Goal: Information Seeking & Learning: Compare options

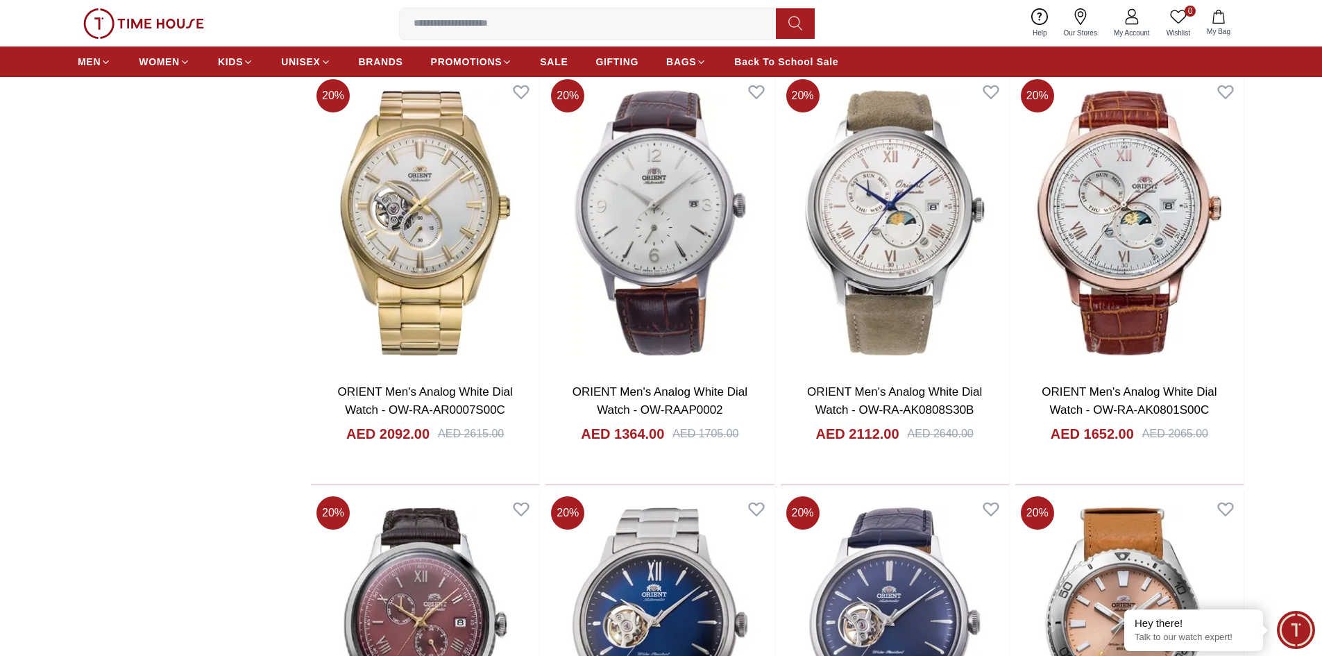
scroll to position [2082, 0]
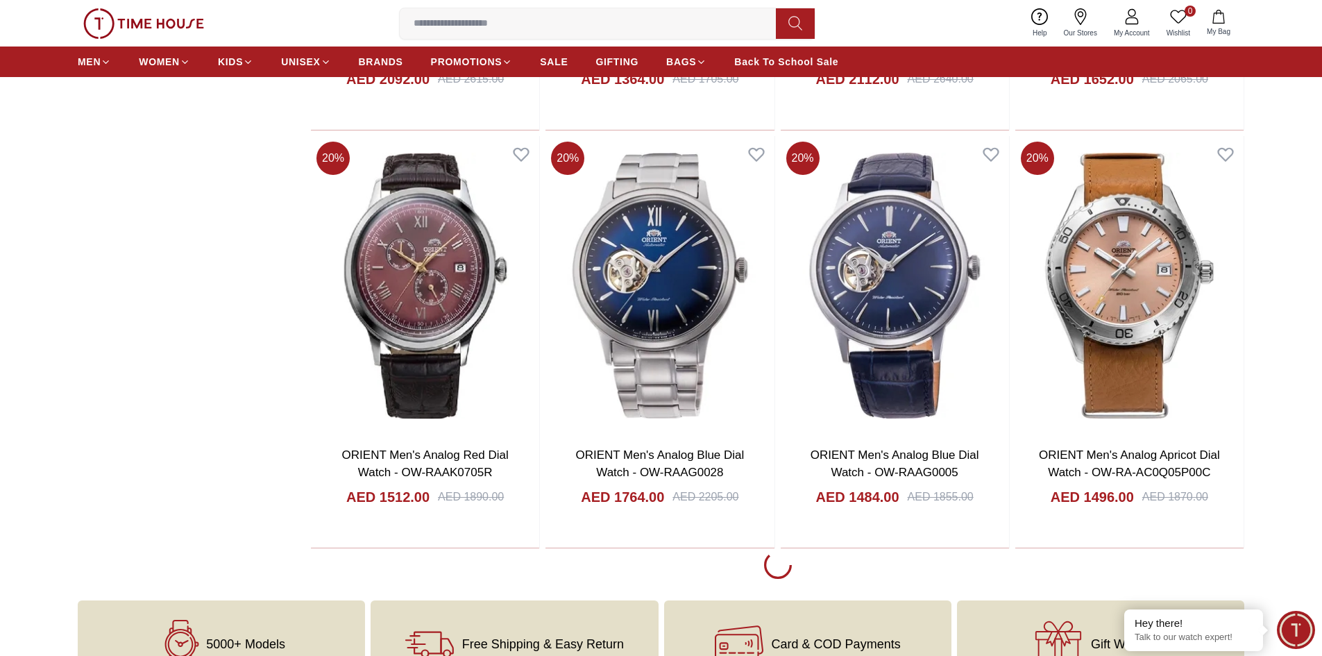
scroll to position [2498, 0]
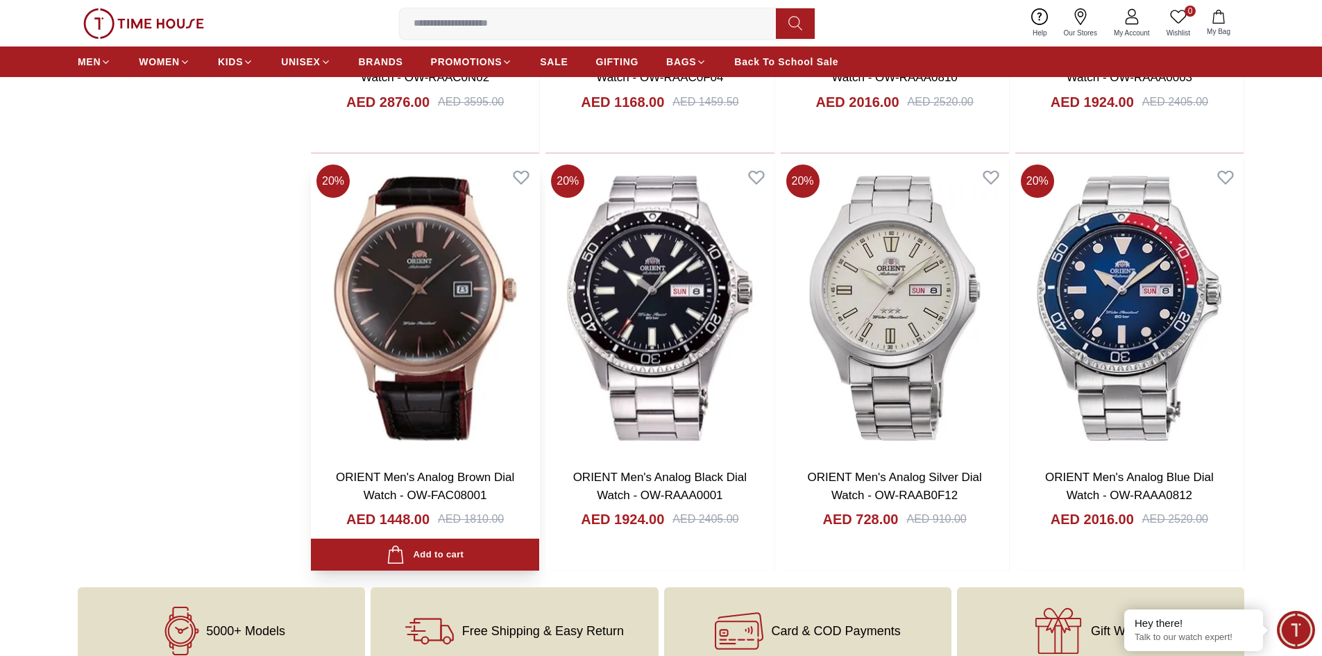
scroll to position [4719, 0]
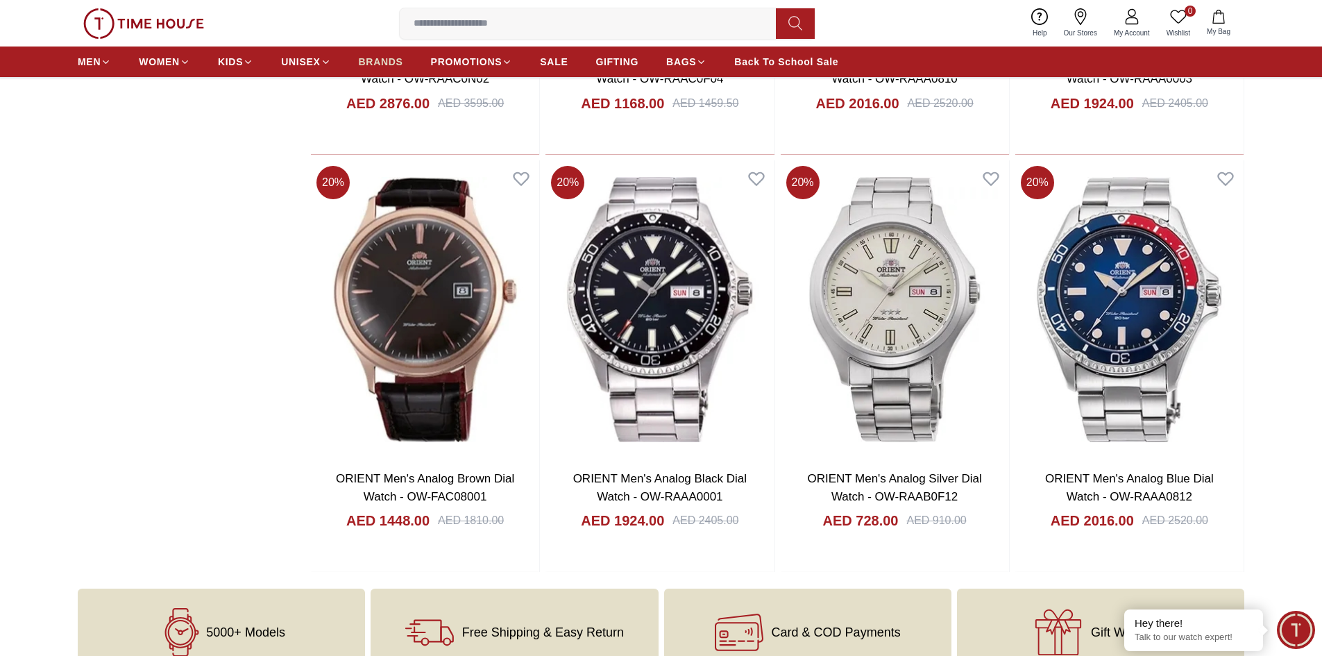
click at [384, 61] on span "BRANDS" at bounding box center [381, 62] width 44 height 14
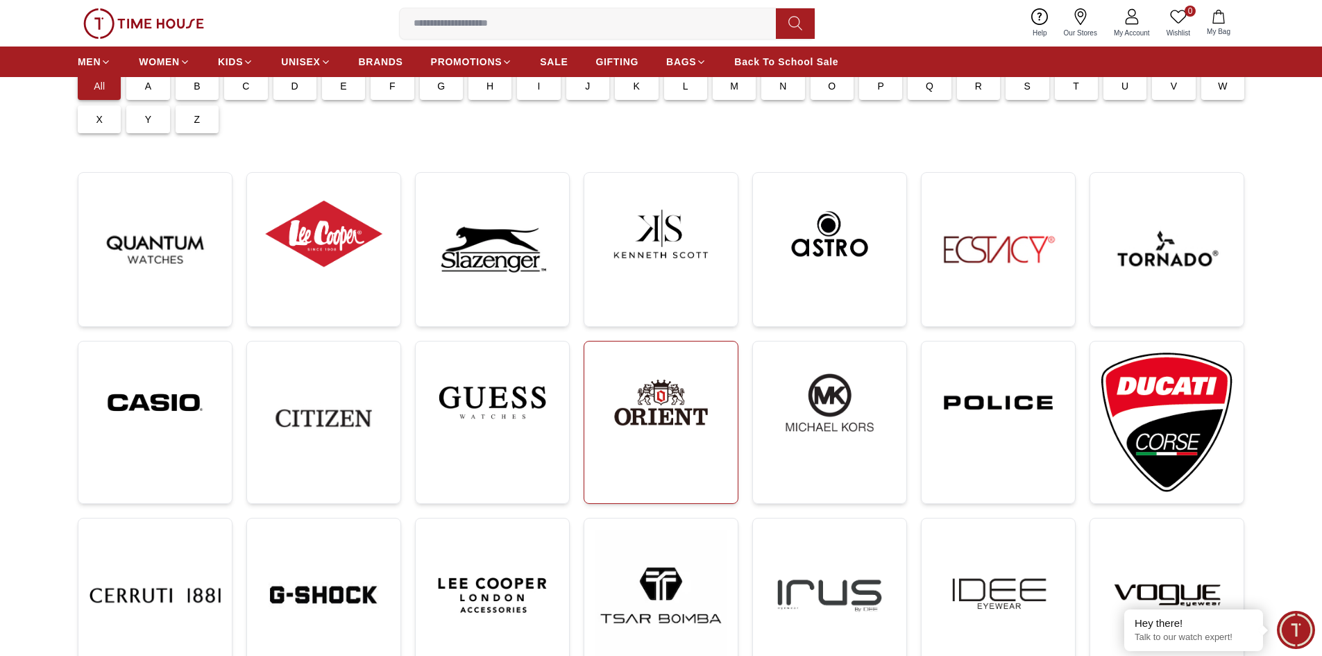
scroll to position [139, 0]
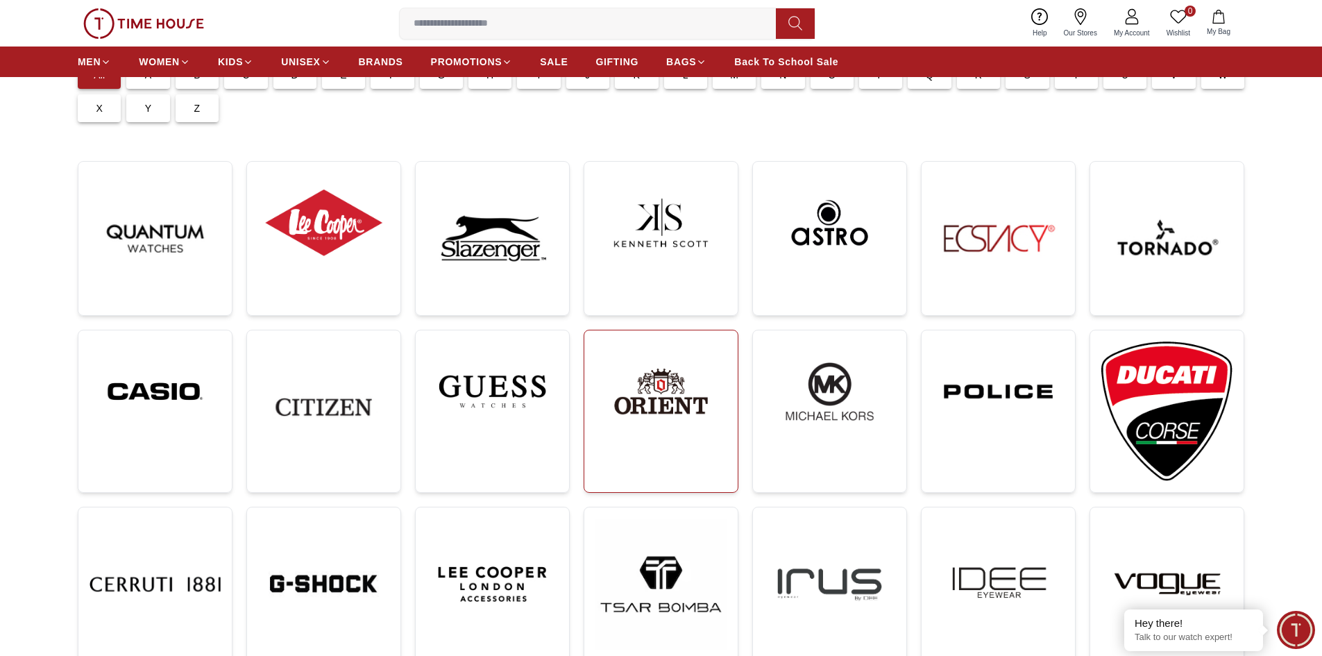
click at [688, 425] on img at bounding box center [660, 391] width 131 height 100
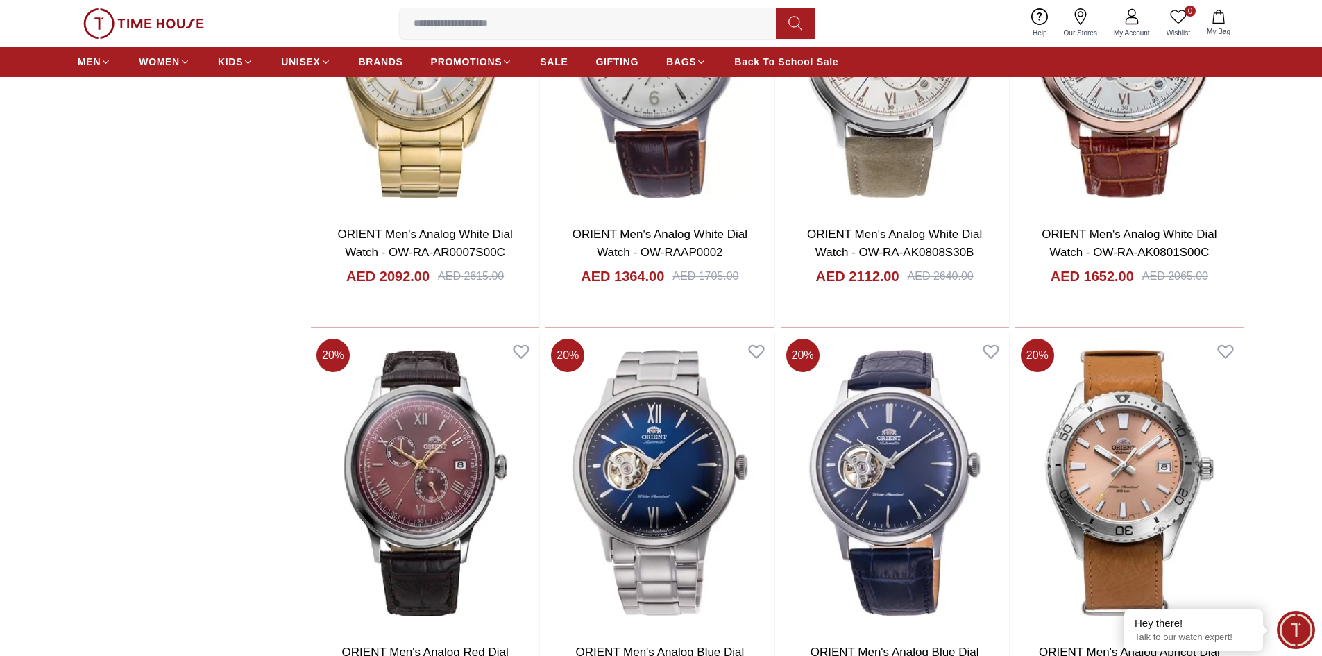
scroll to position [2221, 0]
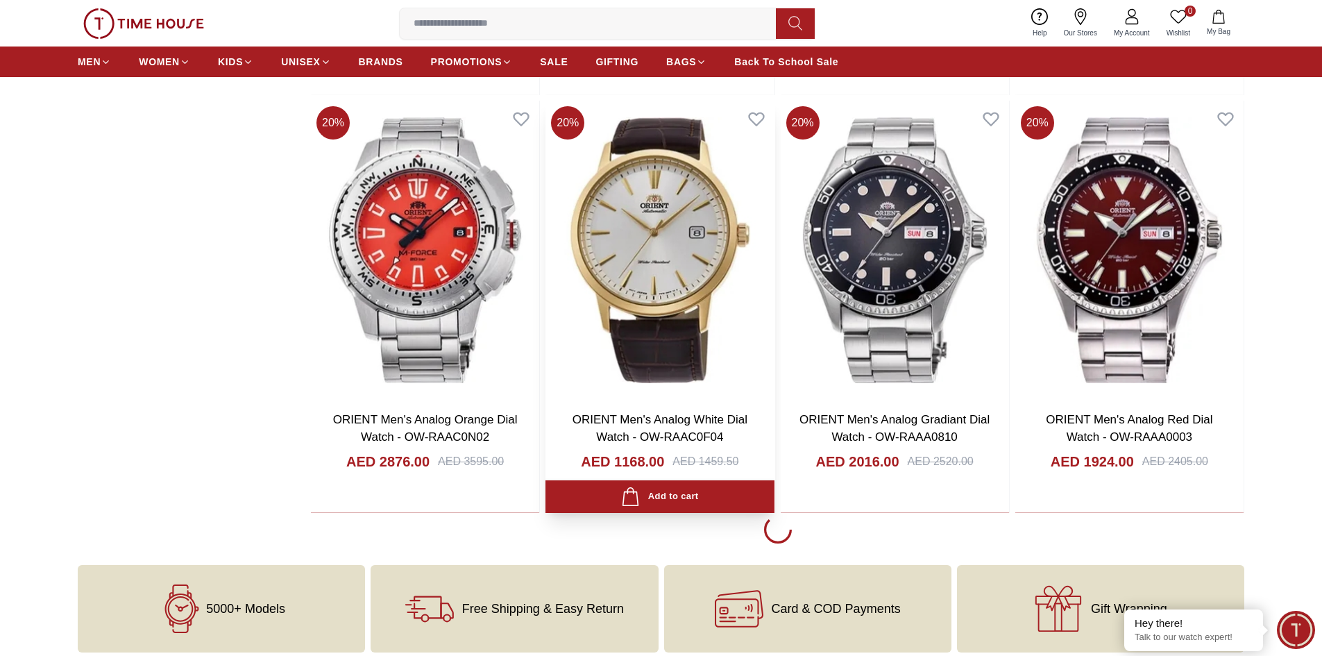
scroll to position [4511, 0]
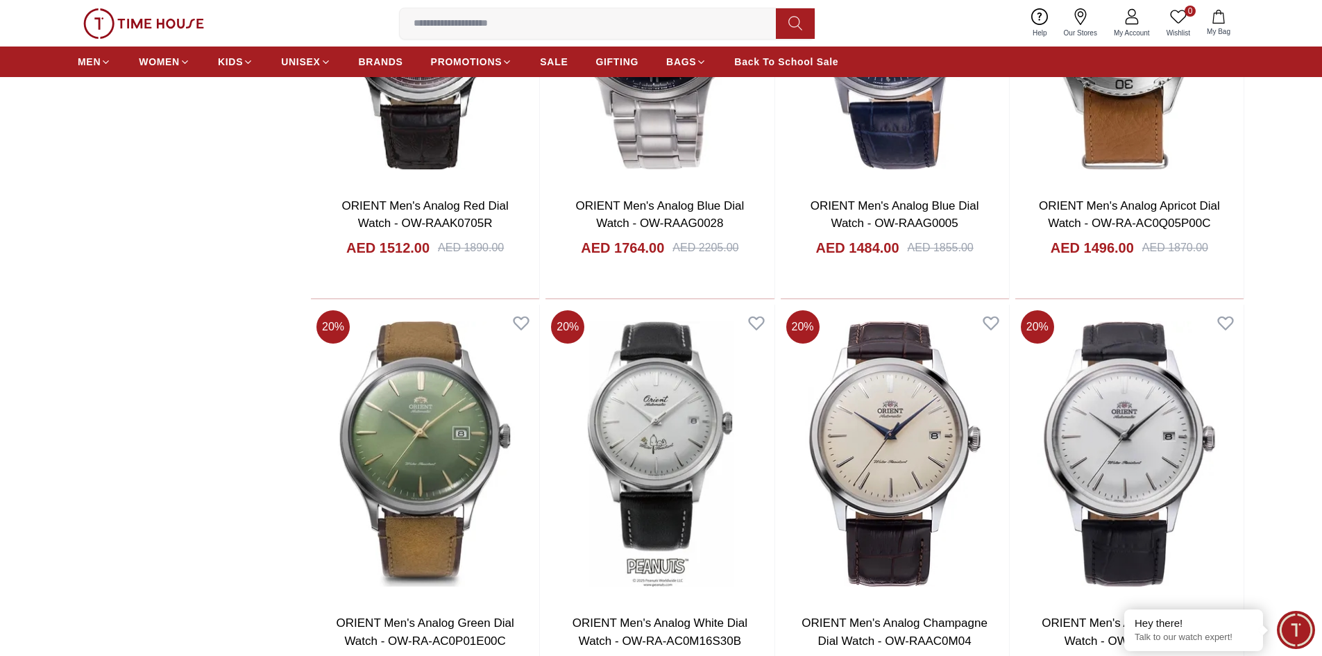
scroll to position [2498, 0]
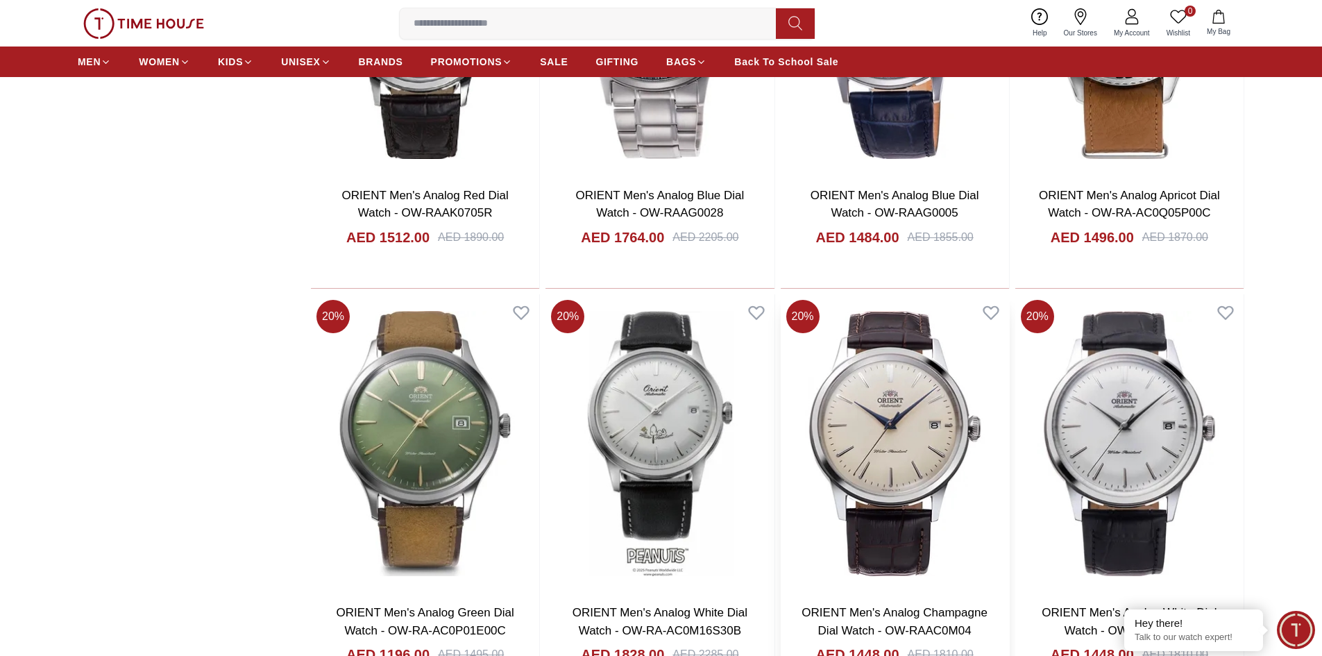
click at [883, 427] on img at bounding box center [895, 443] width 228 height 298
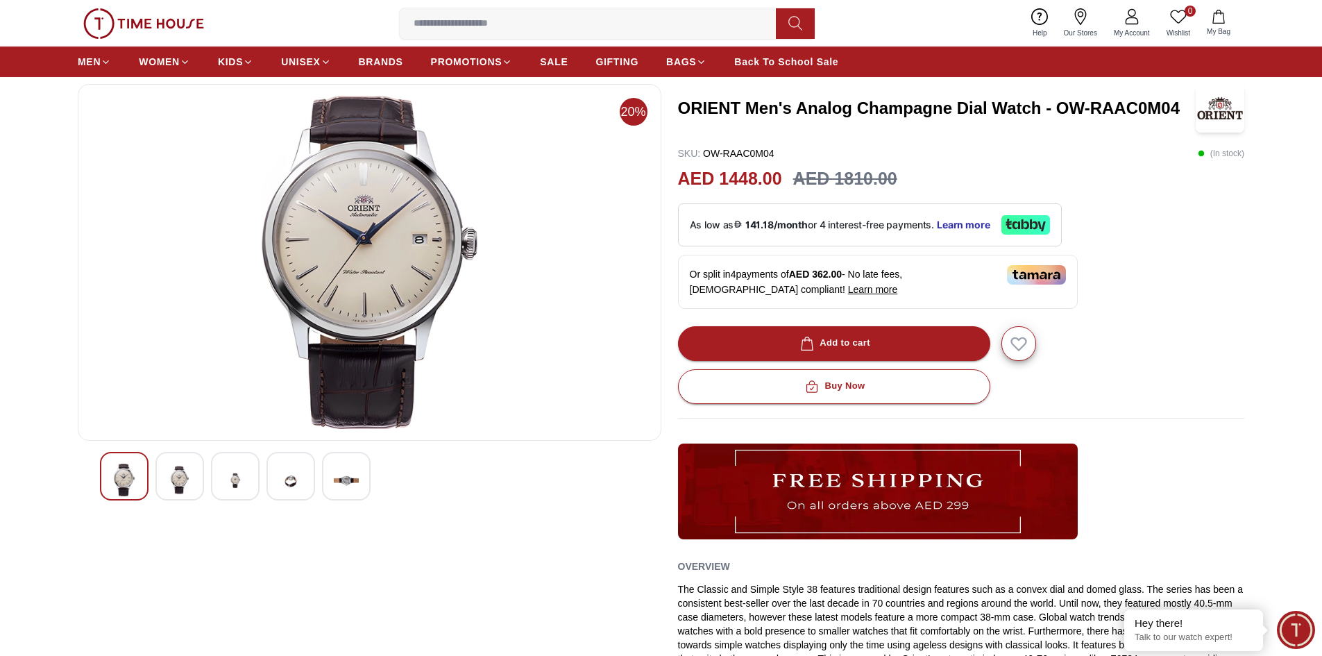
scroll to position [69, 0]
click at [180, 484] on img at bounding box center [179, 479] width 25 height 33
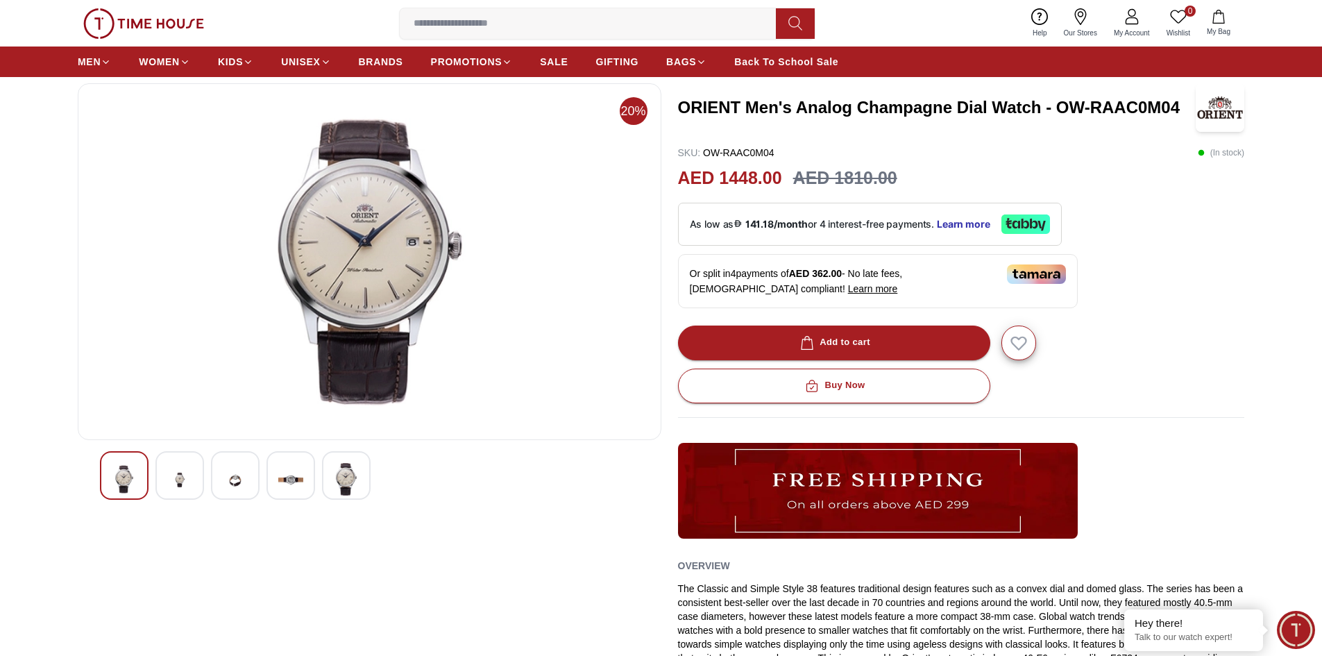
click at [223, 484] on img at bounding box center [235, 480] width 25 height 34
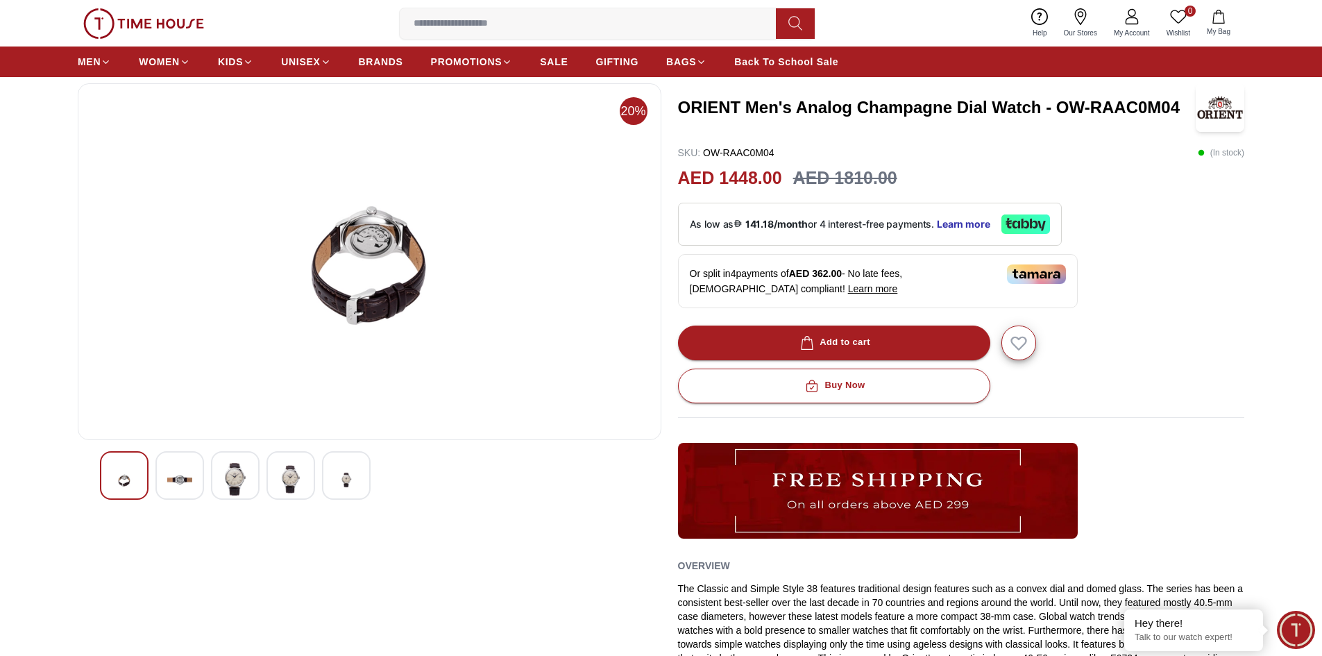
click at [296, 477] on img at bounding box center [290, 479] width 25 height 33
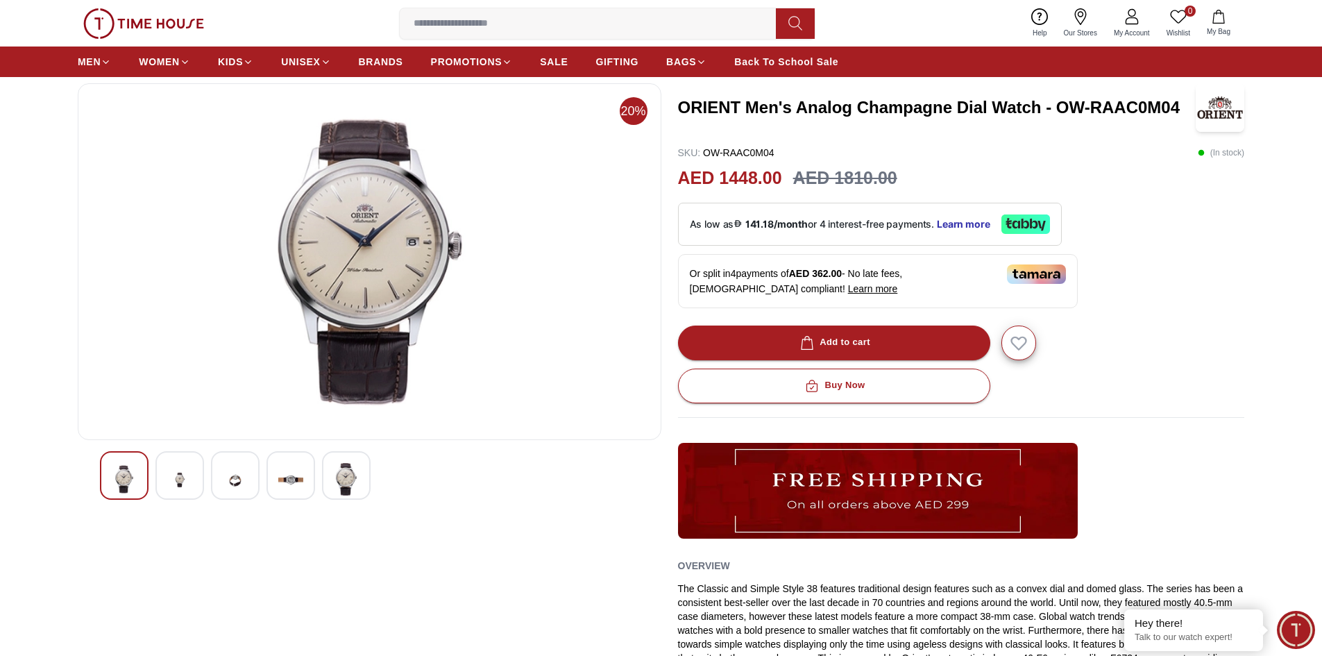
click at [333, 471] on div at bounding box center [346, 475] width 49 height 49
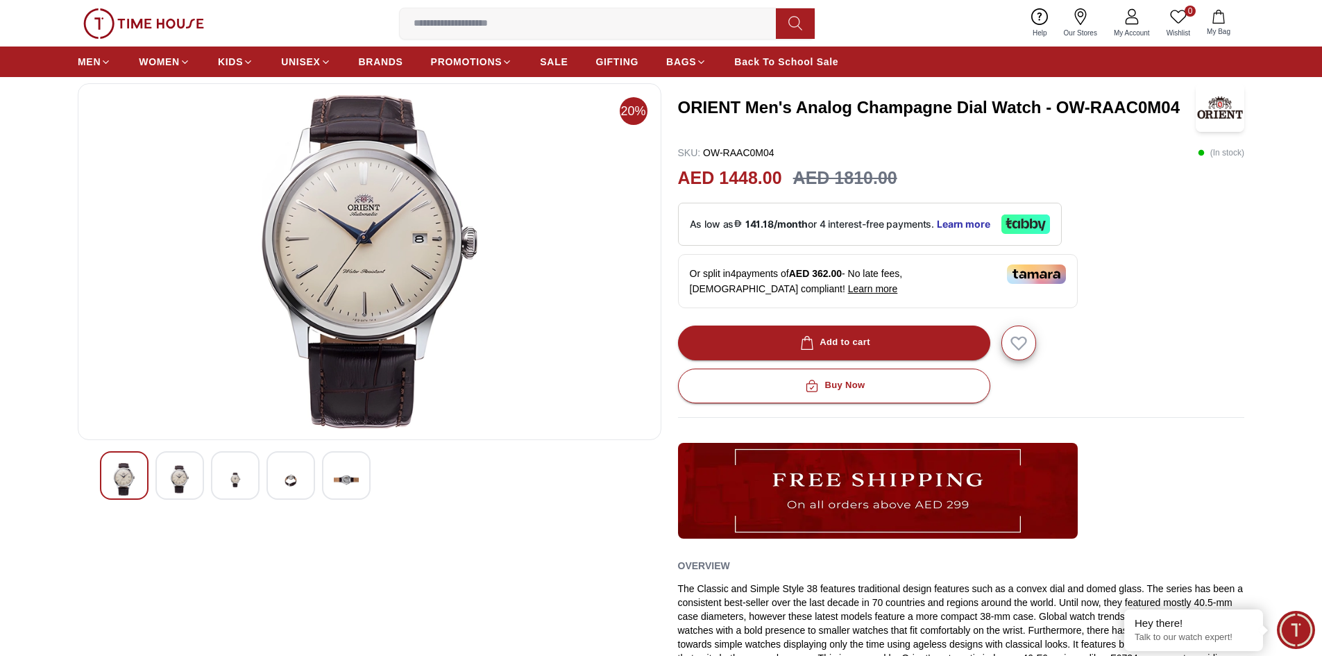
click at [231, 466] on img at bounding box center [235, 480] width 25 height 34
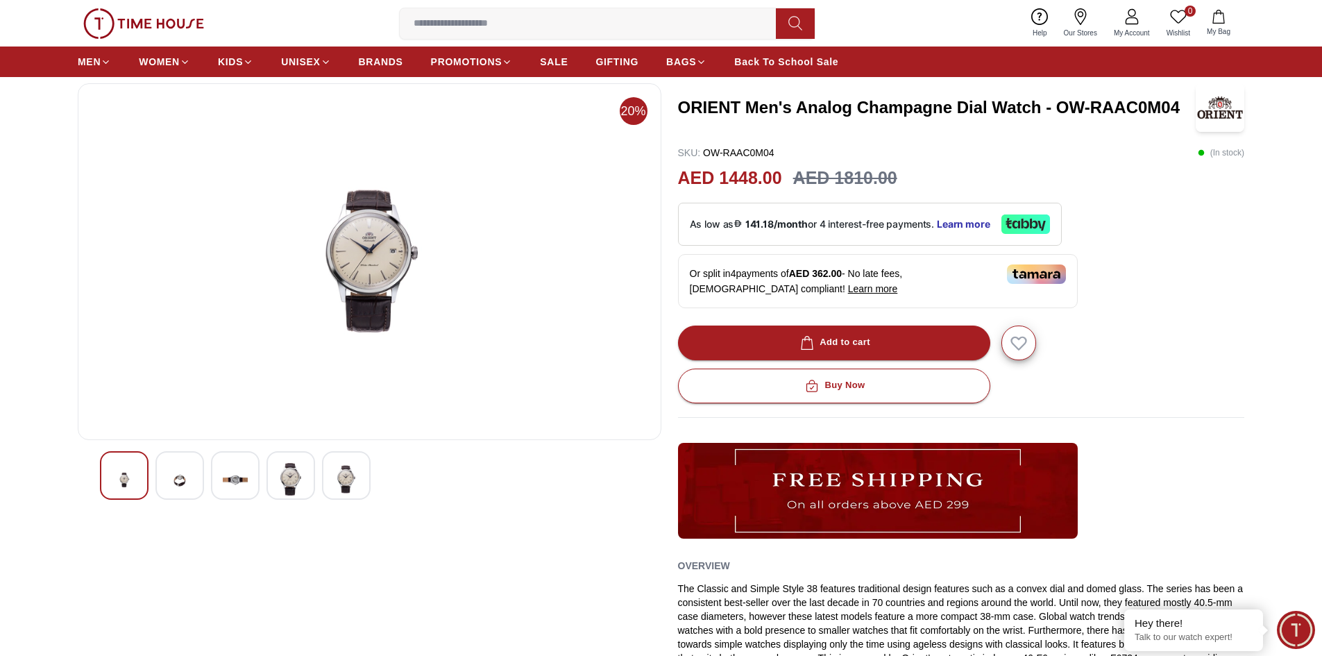
click at [177, 475] on img at bounding box center [179, 480] width 25 height 34
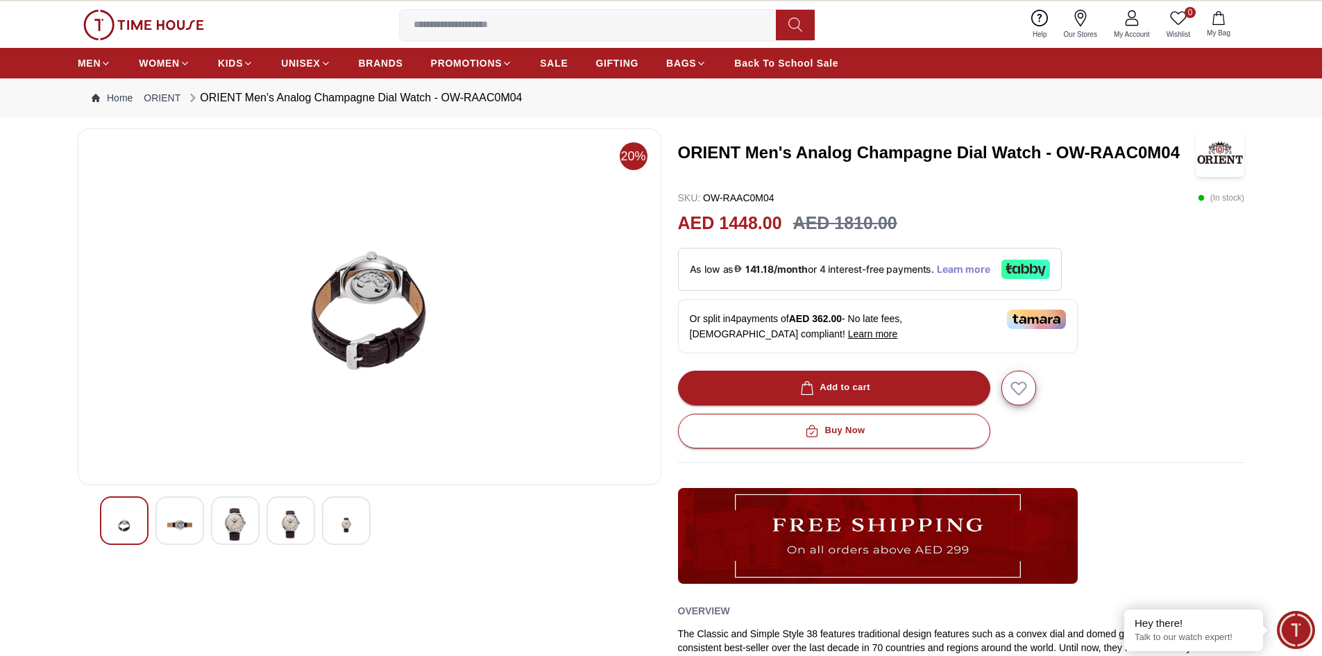
scroll to position [0, 0]
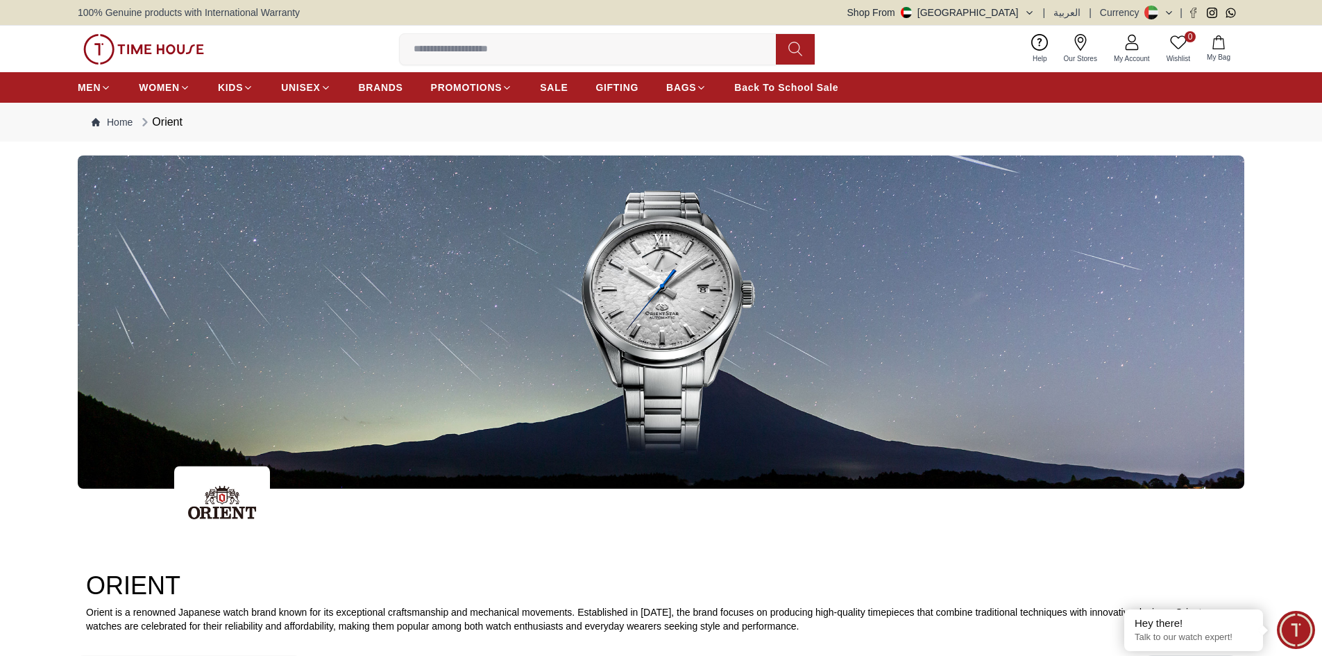
scroll to position [1788, 0]
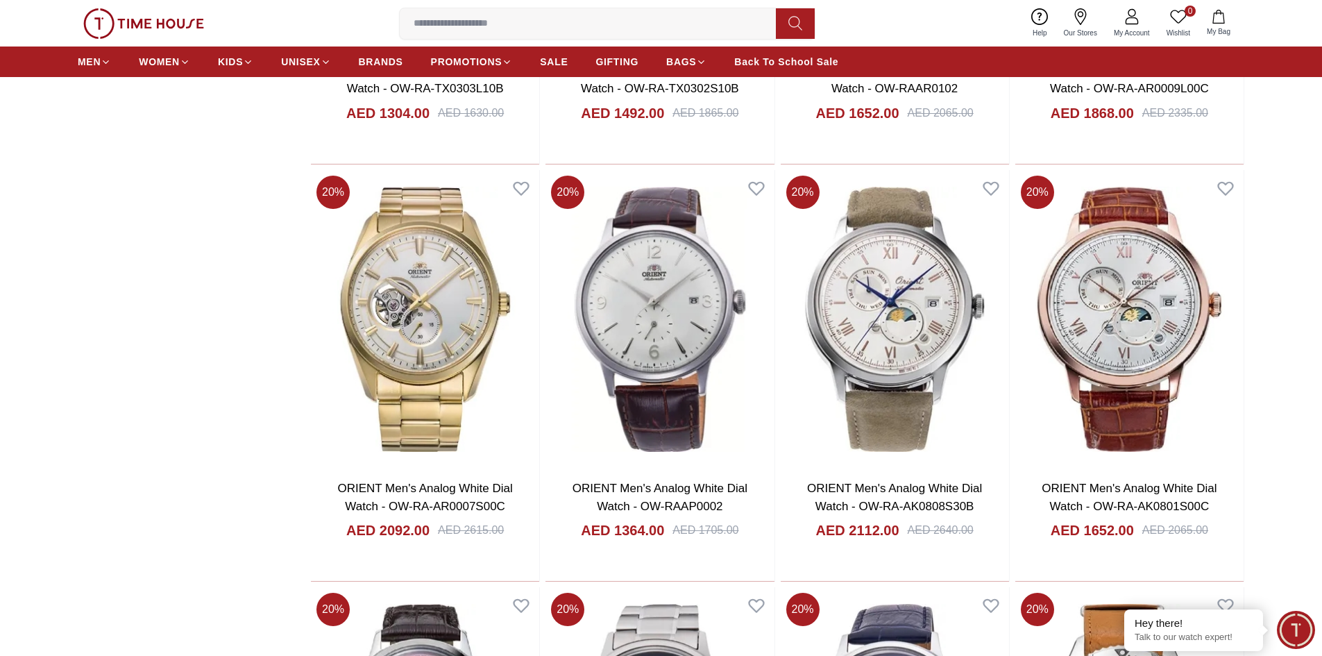
click at [426, 19] on input at bounding box center [593, 24] width 387 height 28
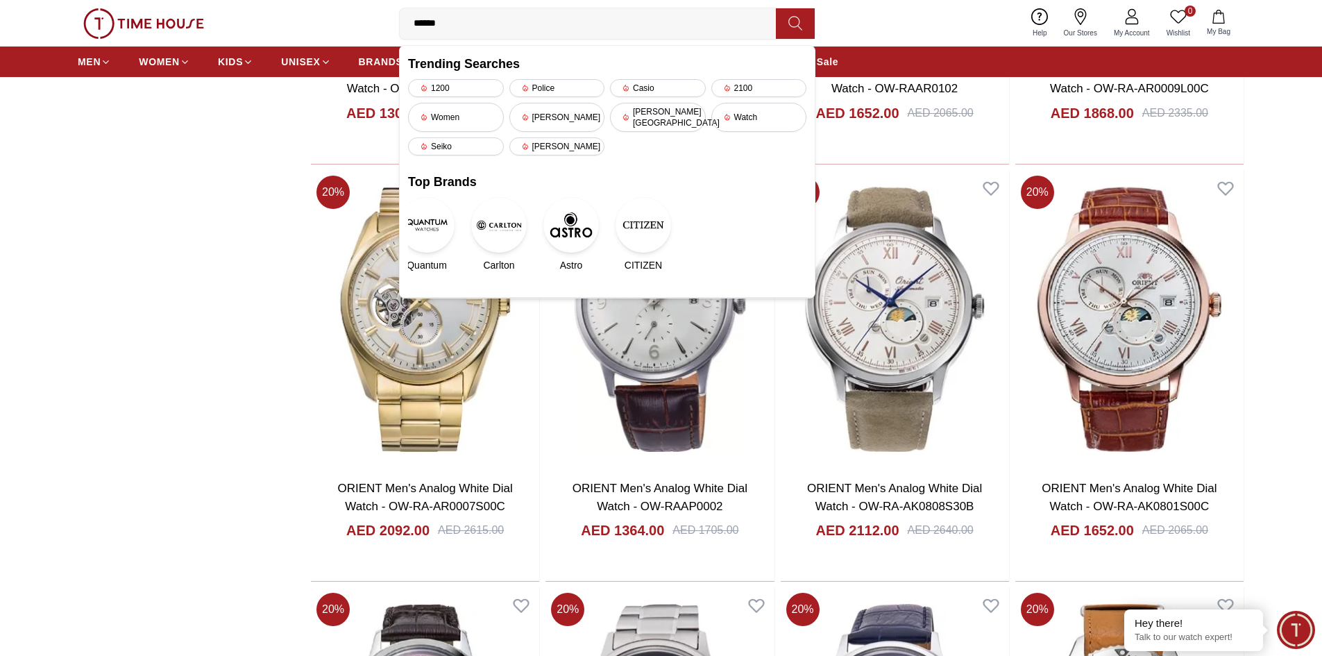
type input "*******"
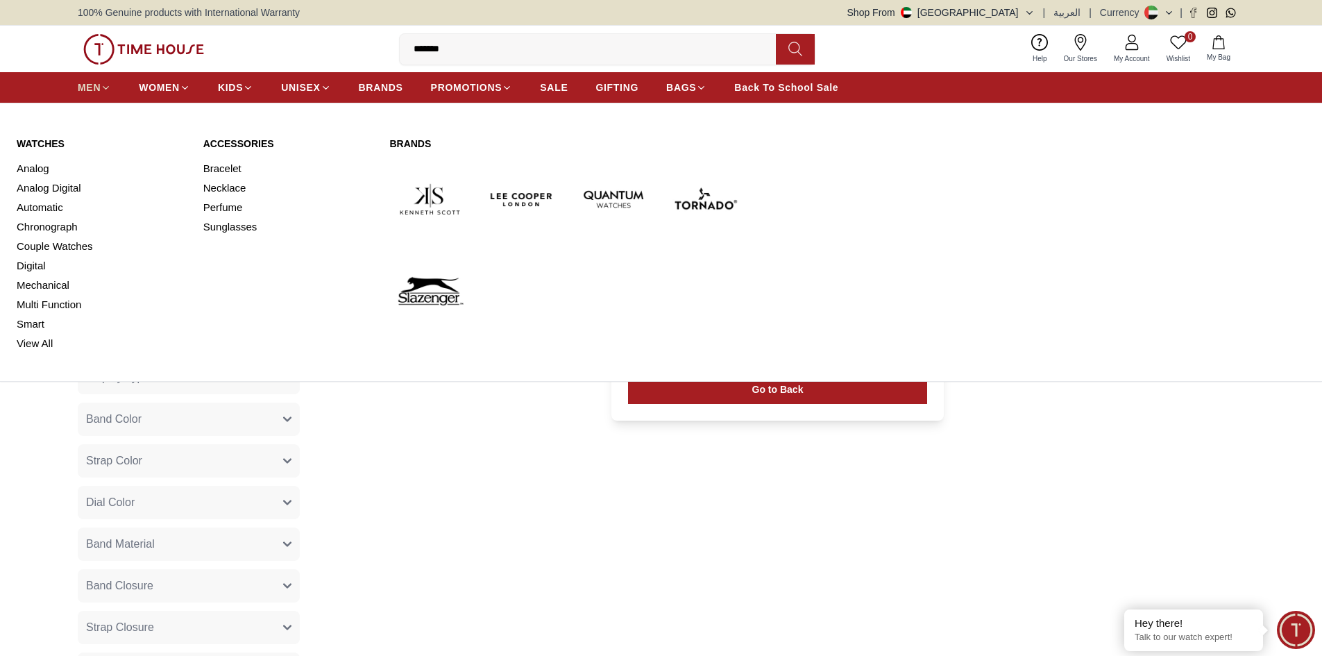
click at [96, 91] on span "MEN" at bounding box center [89, 88] width 23 height 14
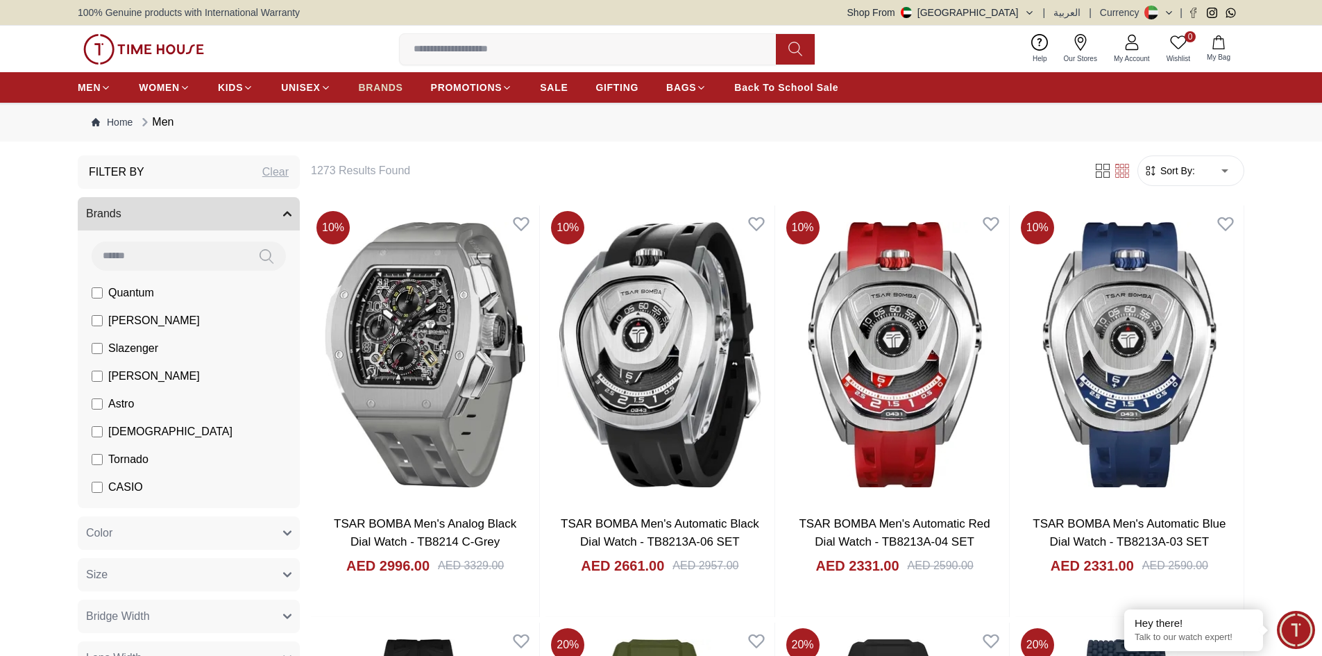
click at [387, 92] on span "BRANDS" at bounding box center [381, 88] width 44 height 14
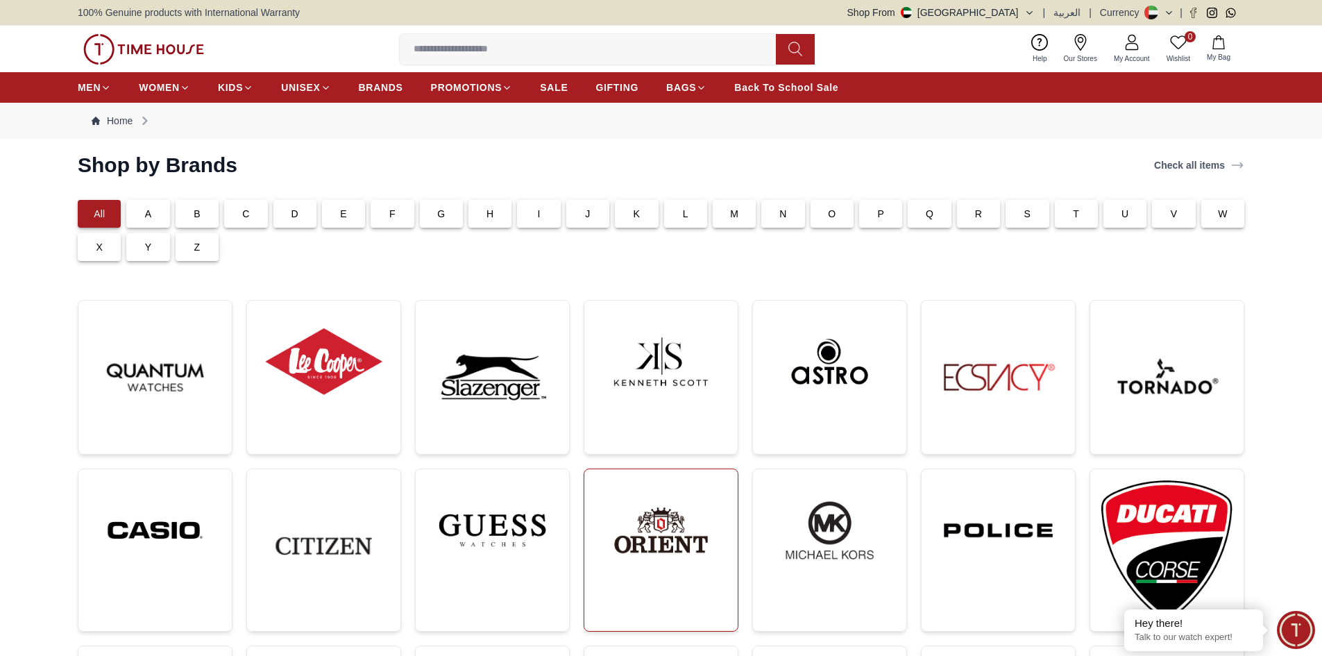
click at [672, 493] on img at bounding box center [660, 530] width 131 height 100
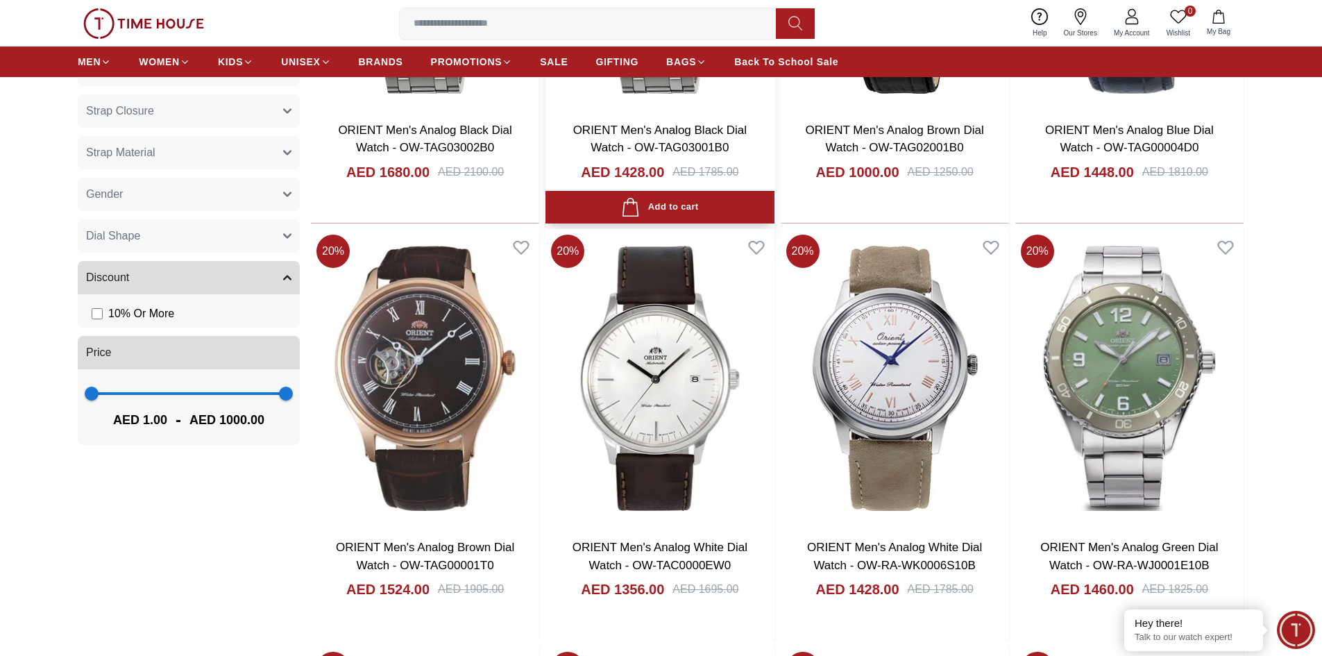
scroll to position [902, 0]
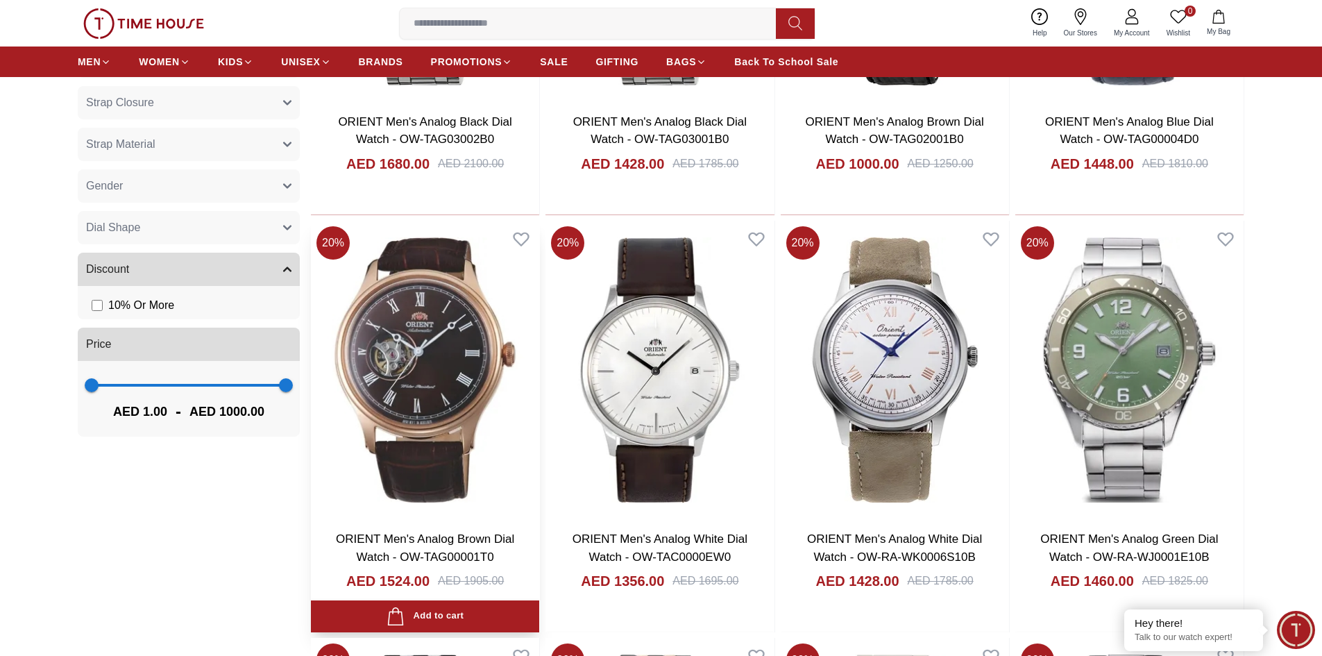
click at [435, 352] on img at bounding box center [425, 370] width 228 height 298
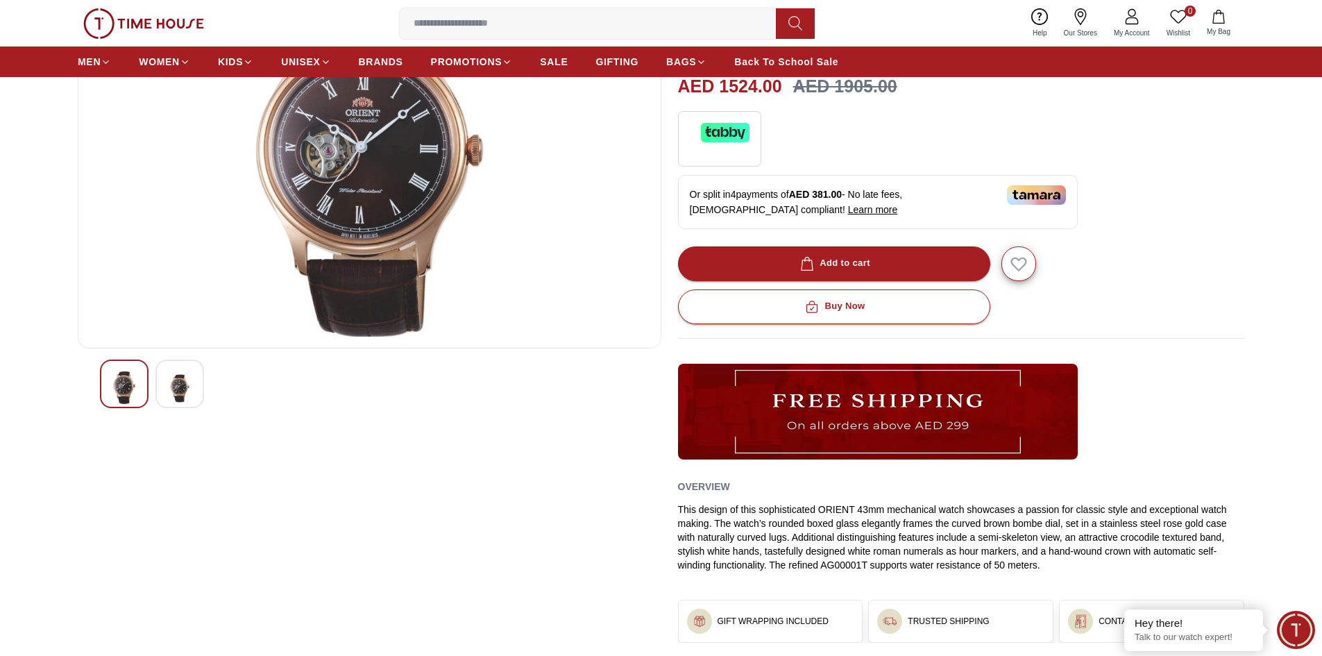
scroll to position [208, 0]
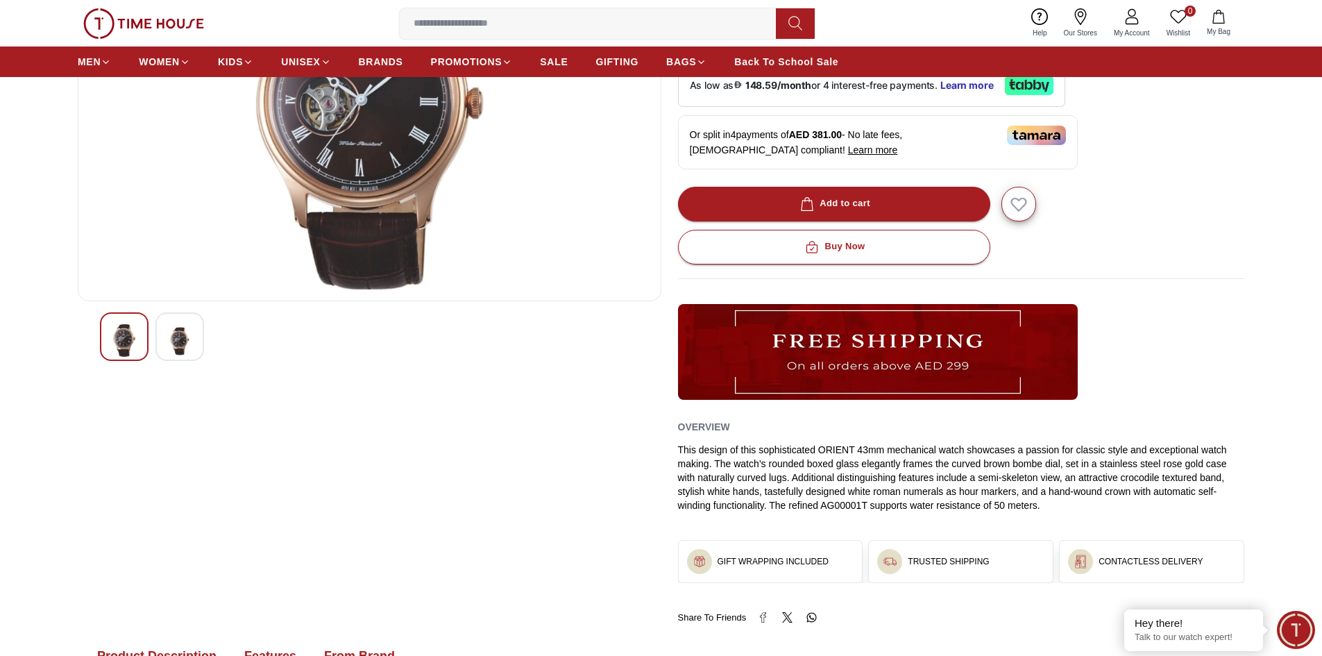
click at [186, 337] on img at bounding box center [179, 341] width 25 height 34
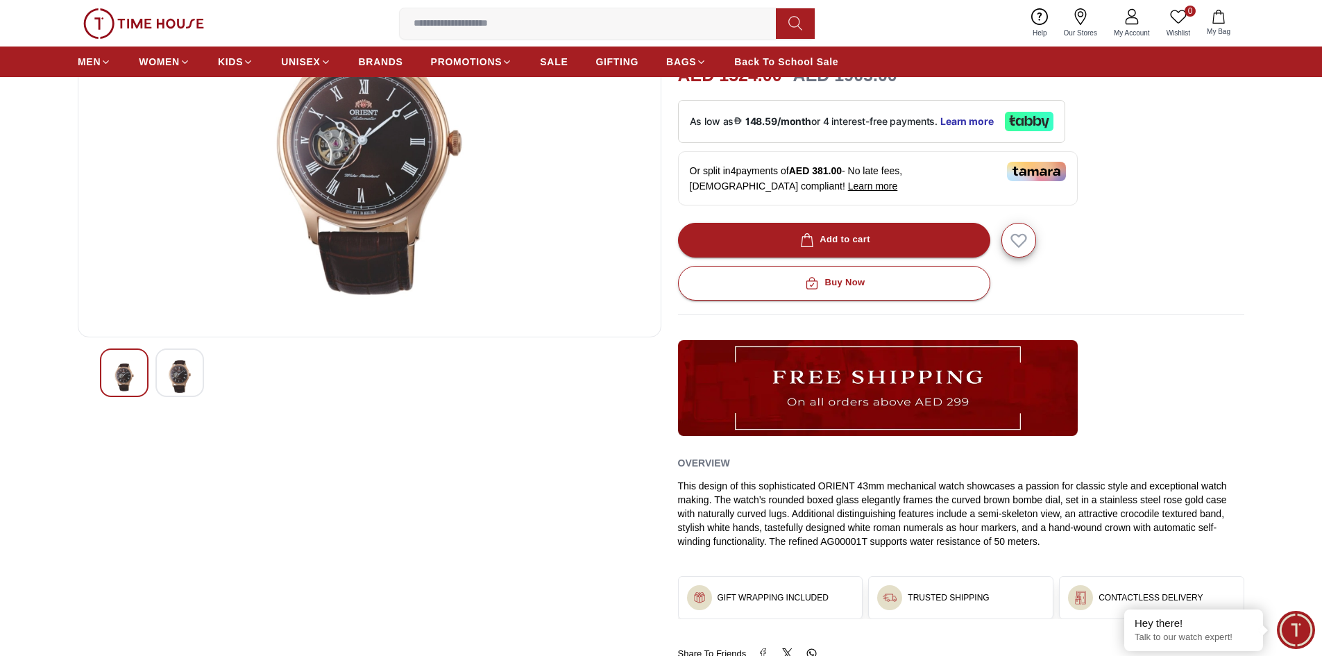
scroll to position [0, 0]
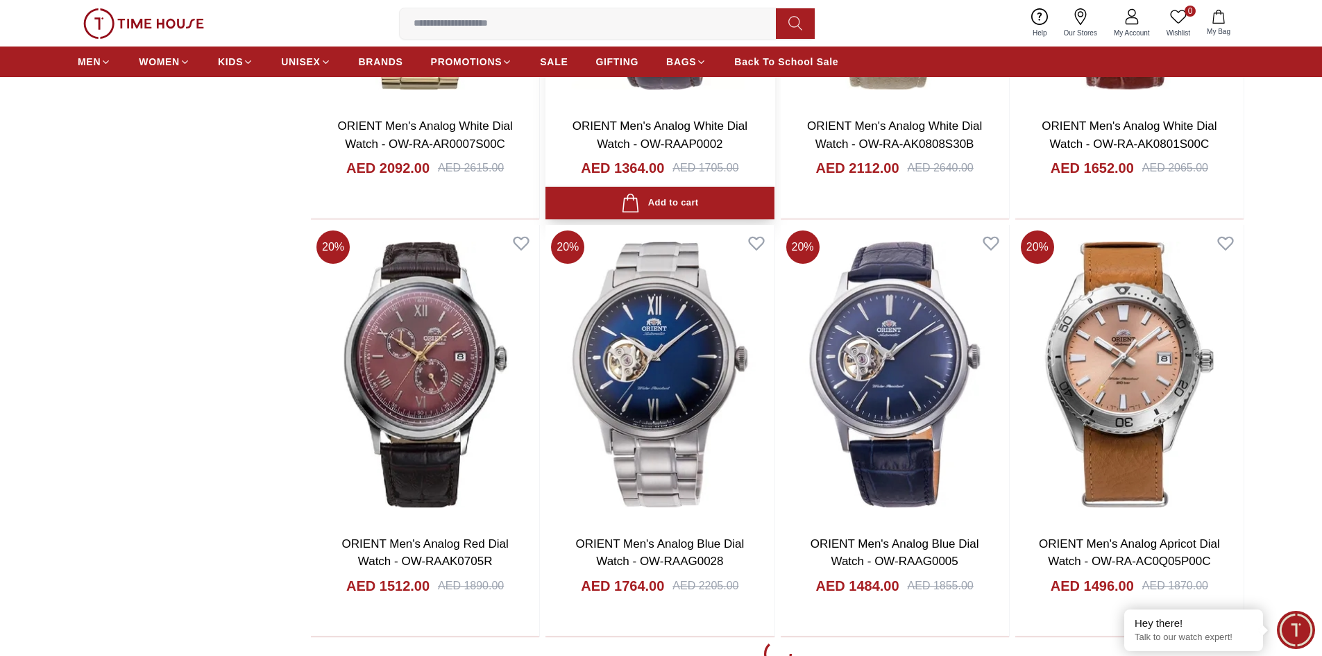
scroll to position [2151, 0]
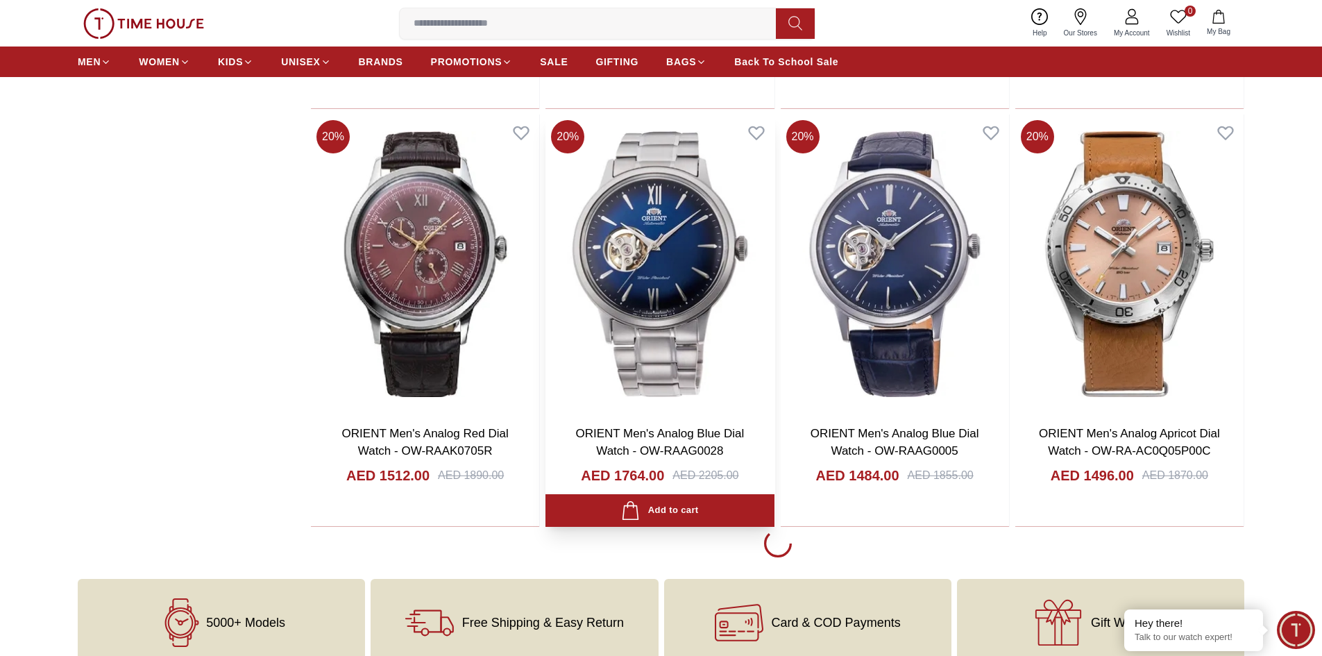
scroll to position [2429, 0]
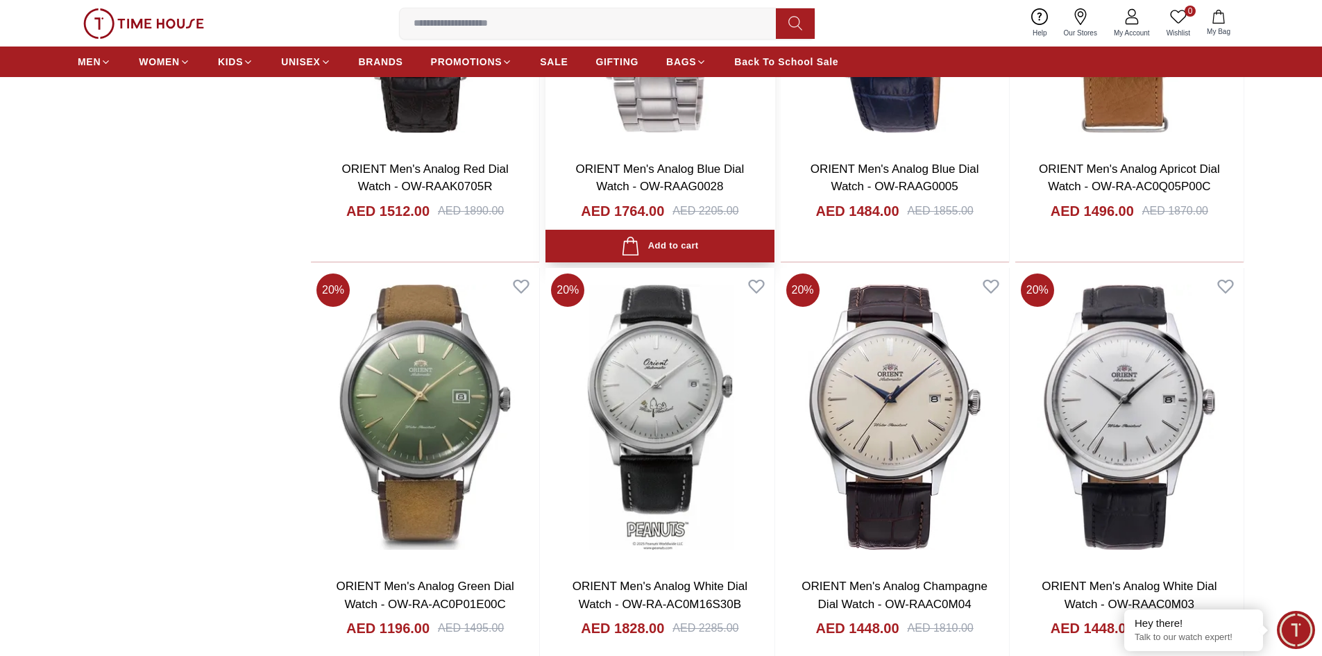
scroll to position [2568, 0]
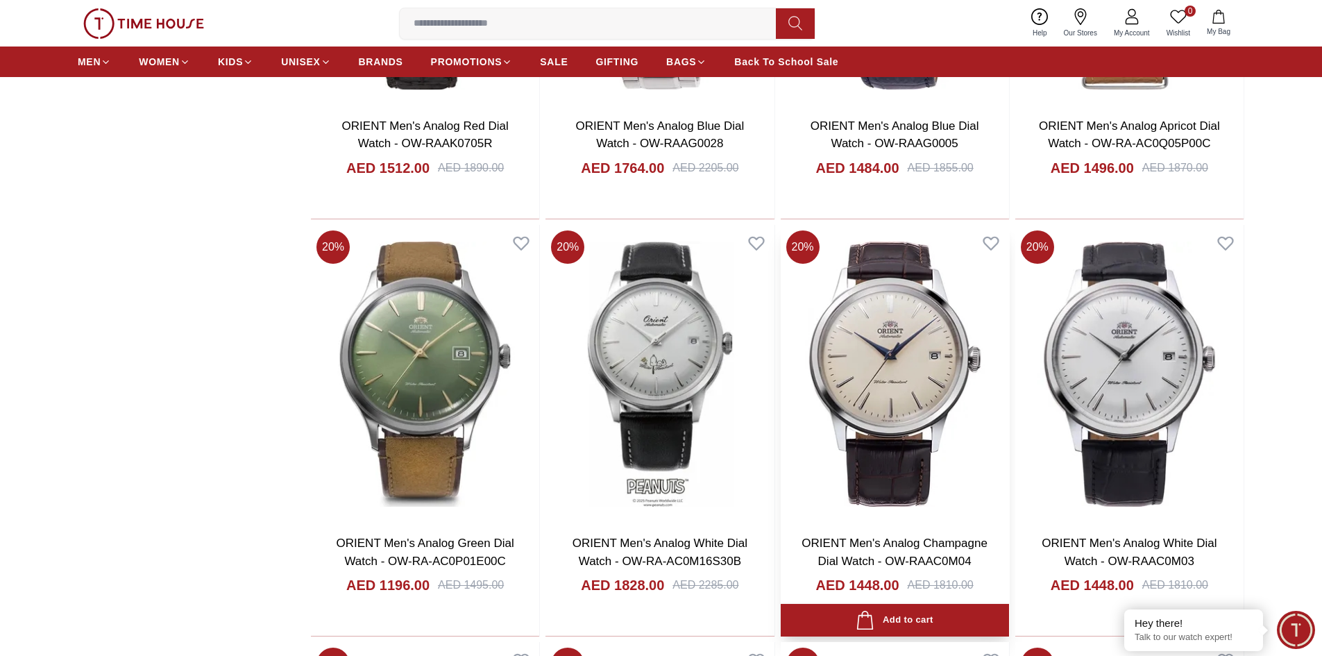
click at [934, 359] on img at bounding box center [895, 374] width 228 height 298
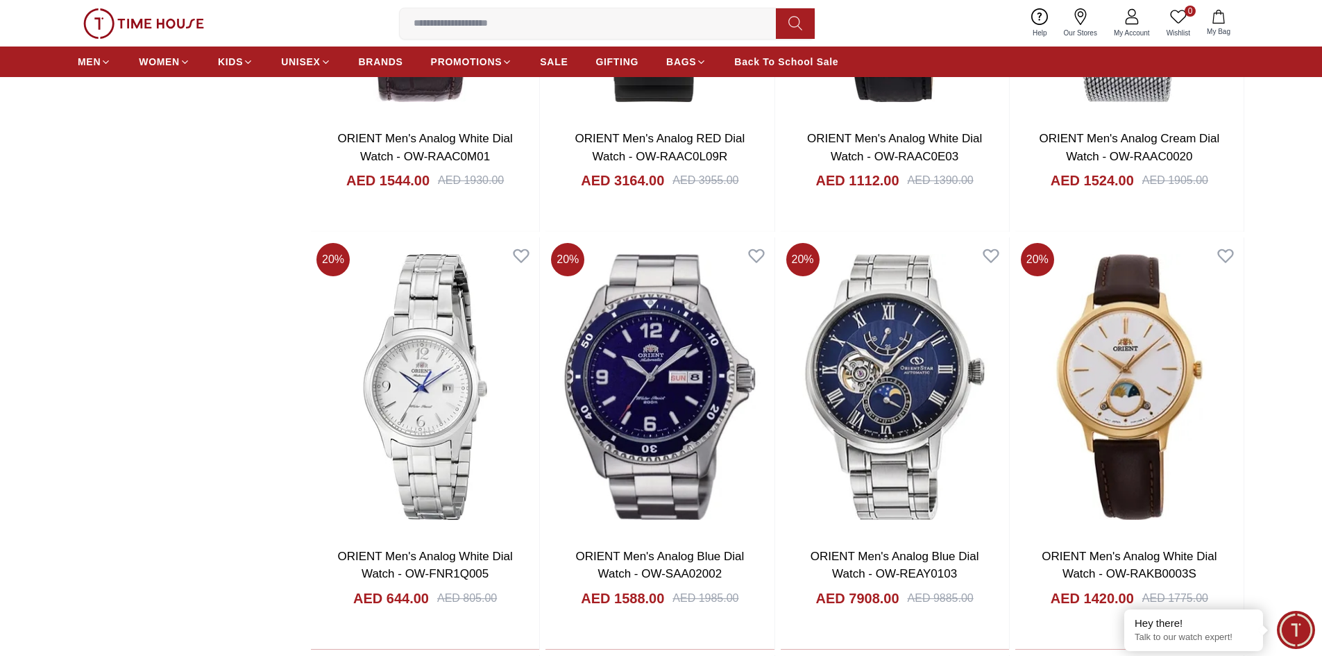
scroll to position [3384, 0]
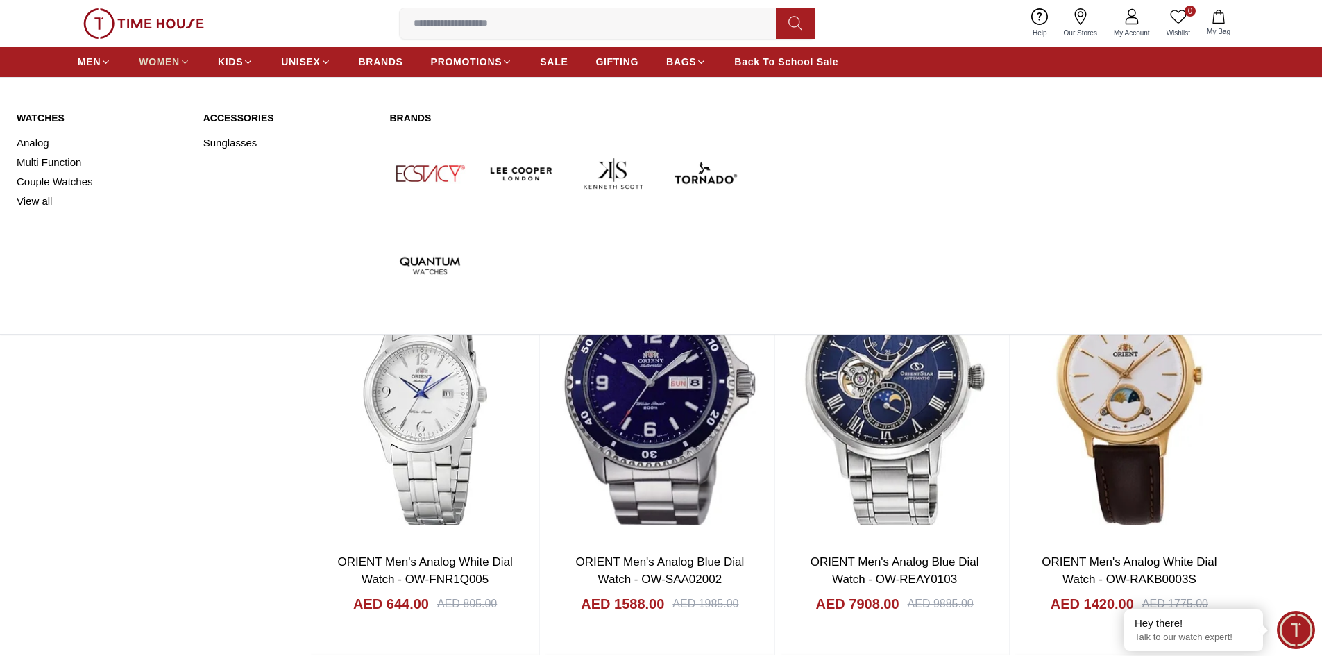
click at [167, 64] on span "WOMEN" at bounding box center [159, 62] width 41 height 14
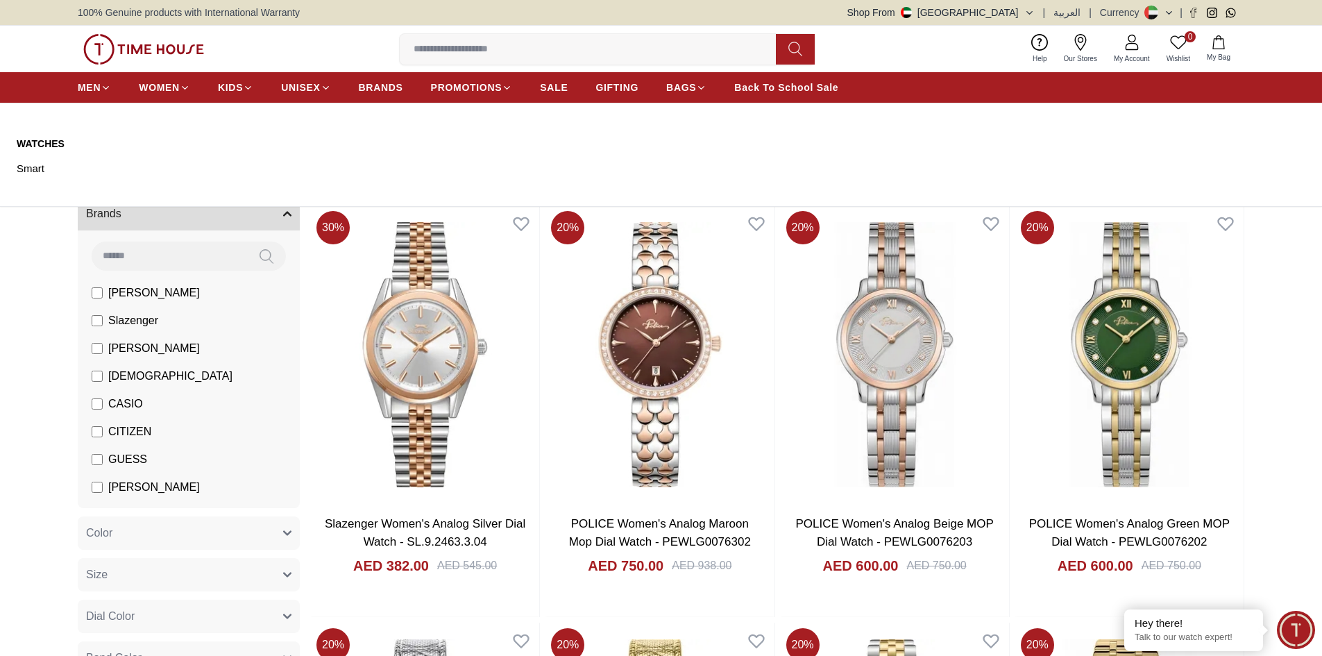
click at [356, 83] on ul "MEN WOMEN KIDS UNISEX BRANDS PROMOTIONS SALE GIFTING BAGS Back To School Sale" at bounding box center [458, 87] width 761 height 25
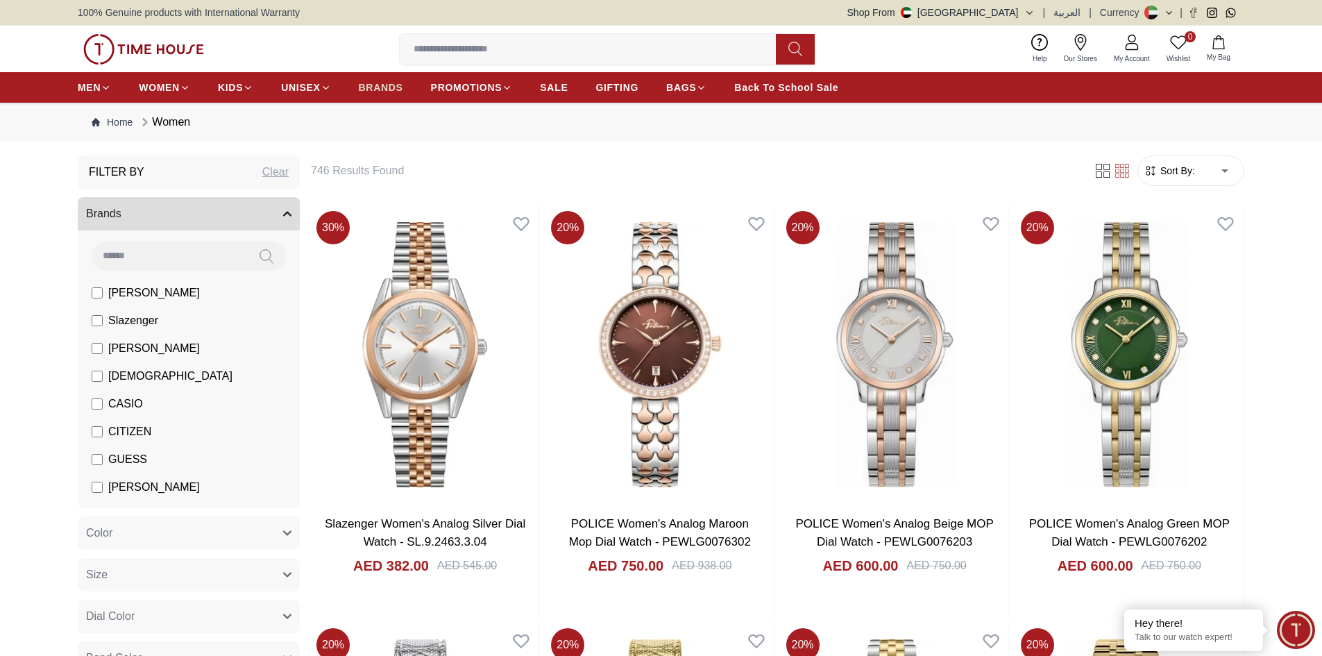
click at [372, 89] on span "BRANDS" at bounding box center [381, 88] width 44 height 14
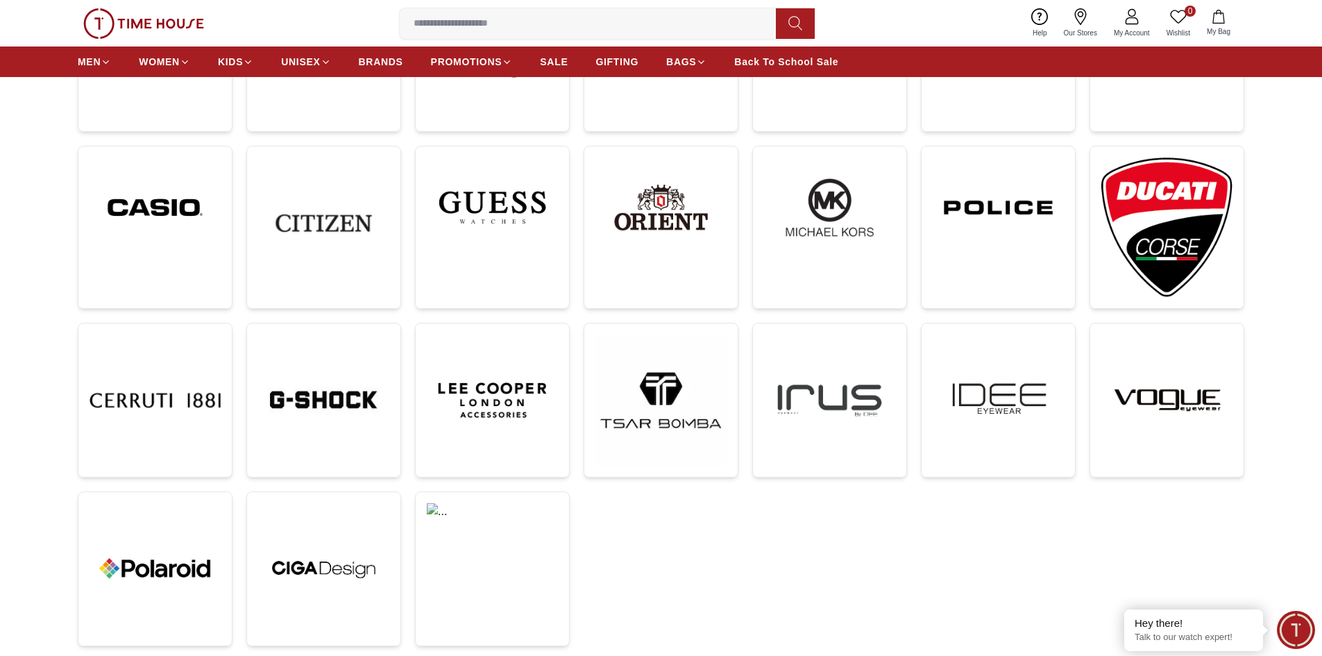
scroll to position [416, 0]
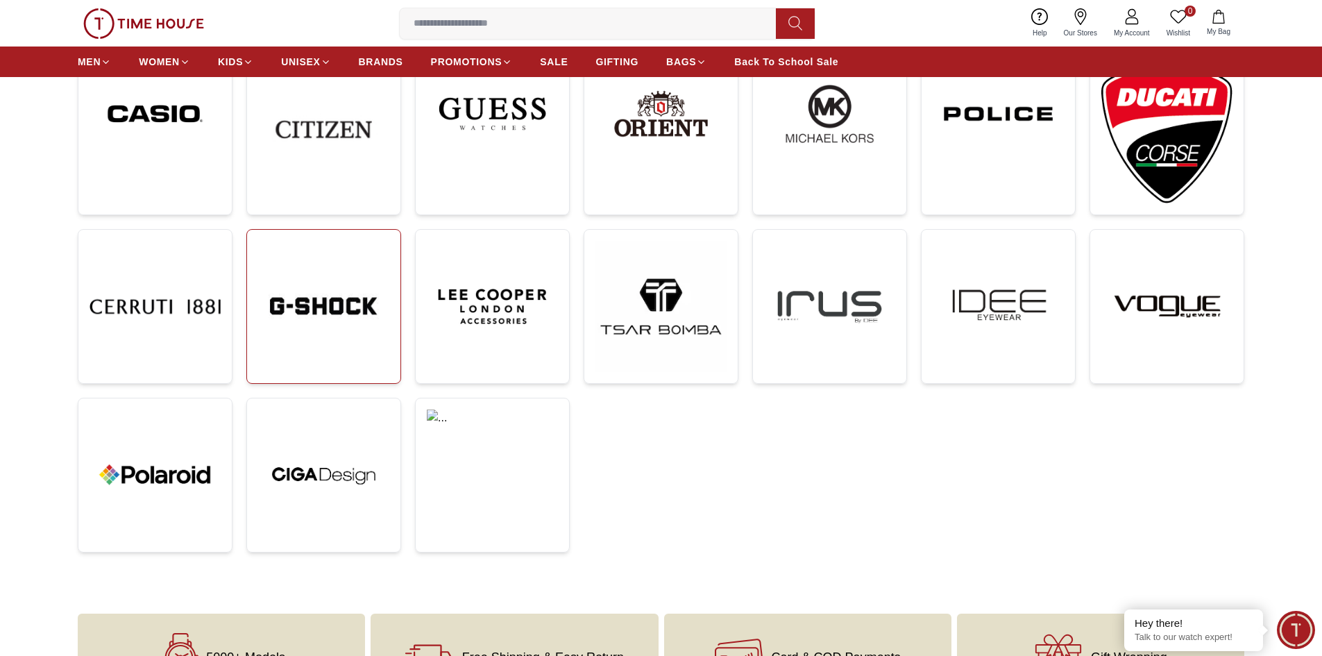
click at [291, 296] on img at bounding box center [323, 306] width 131 height 131
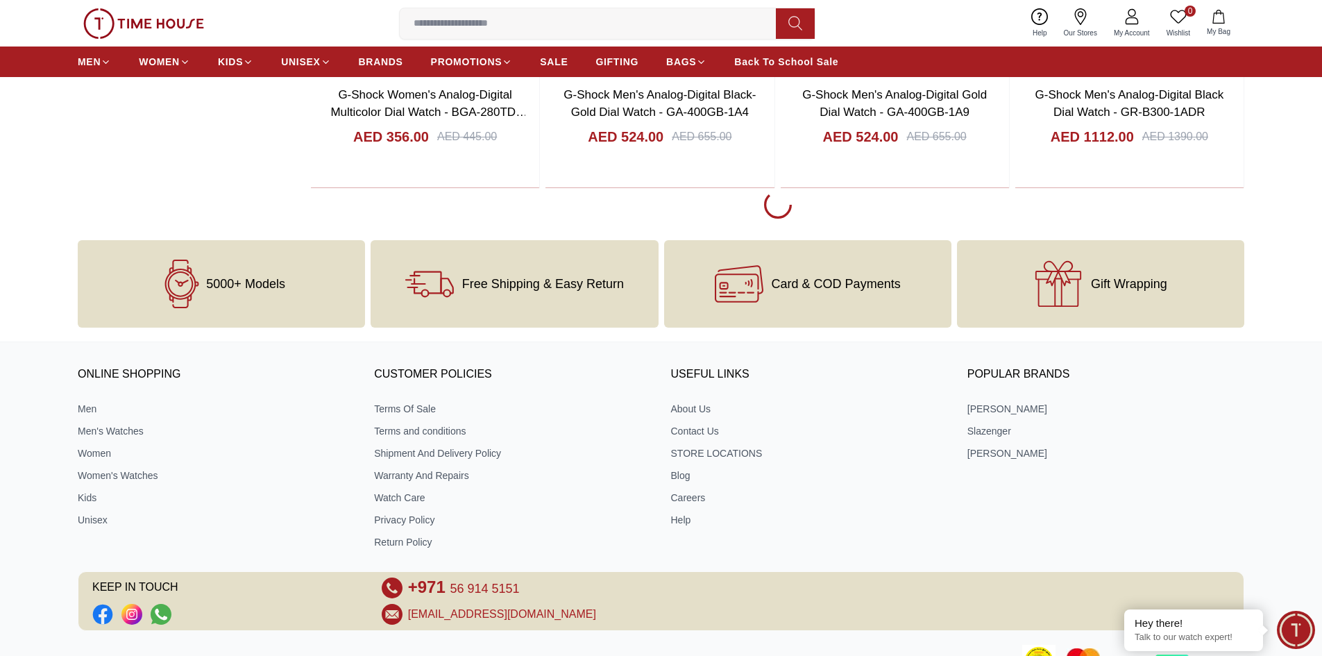
scroll to position [2707, 0]
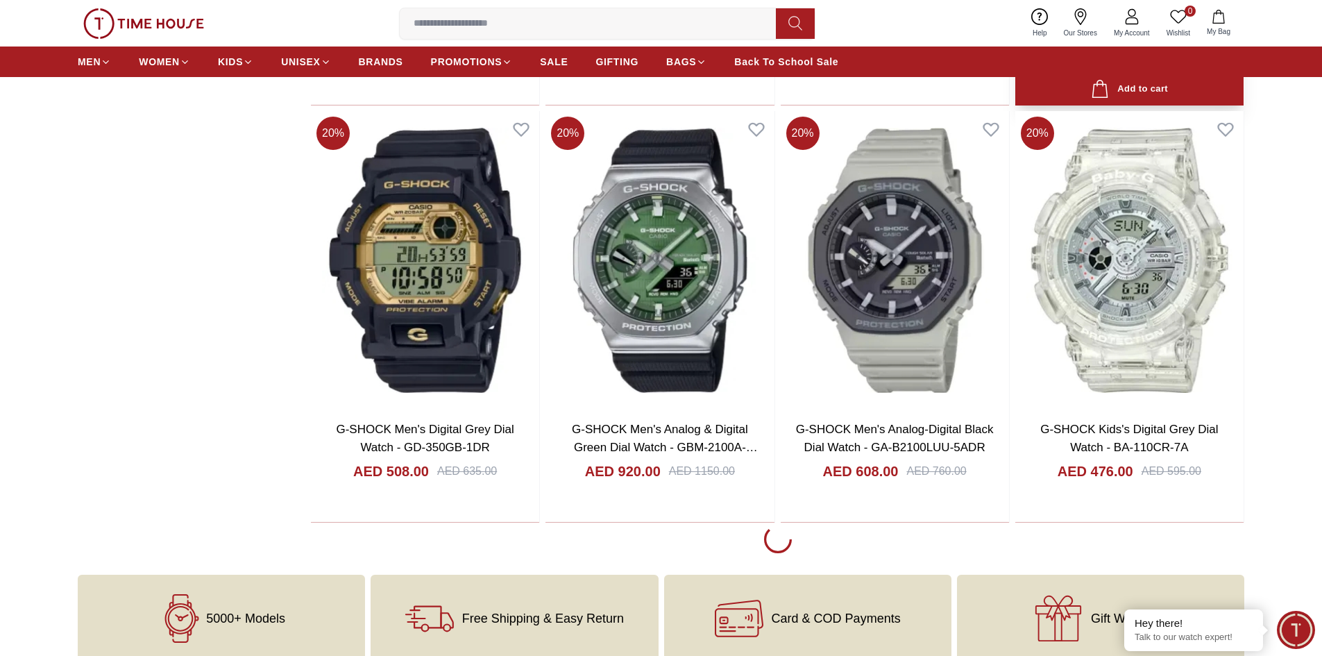
scroll to position [6523, 0]
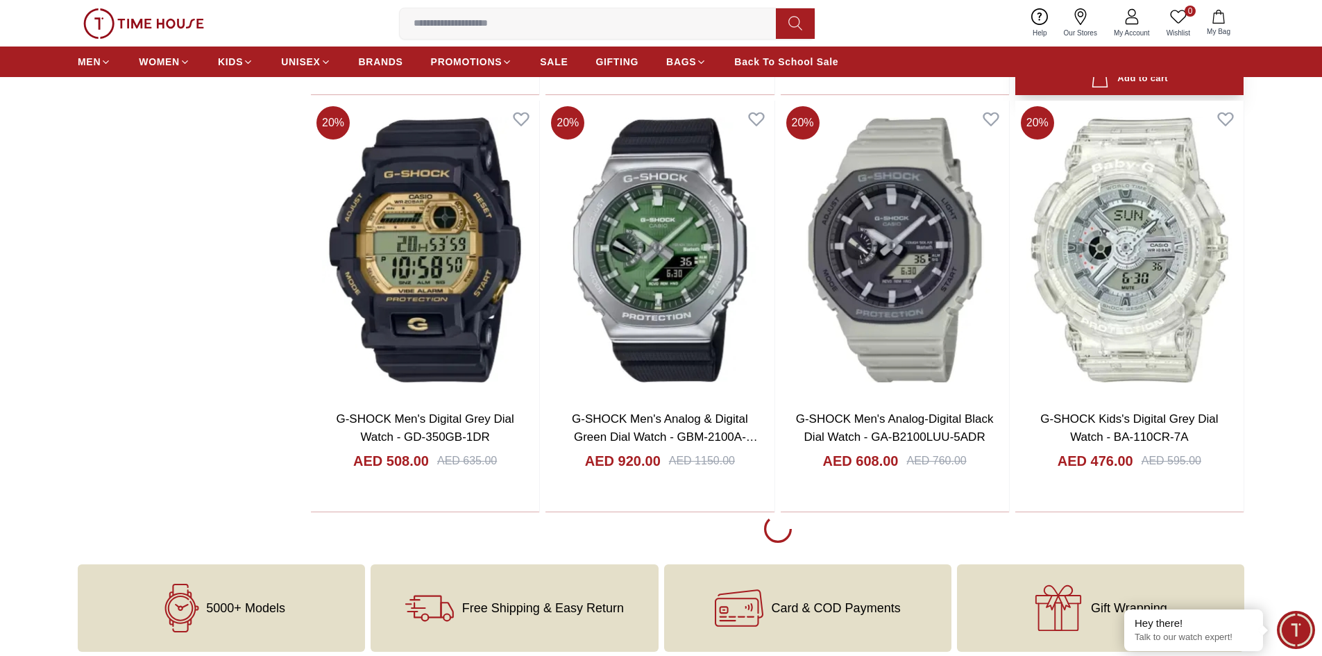
scroll to position [6732, 0]
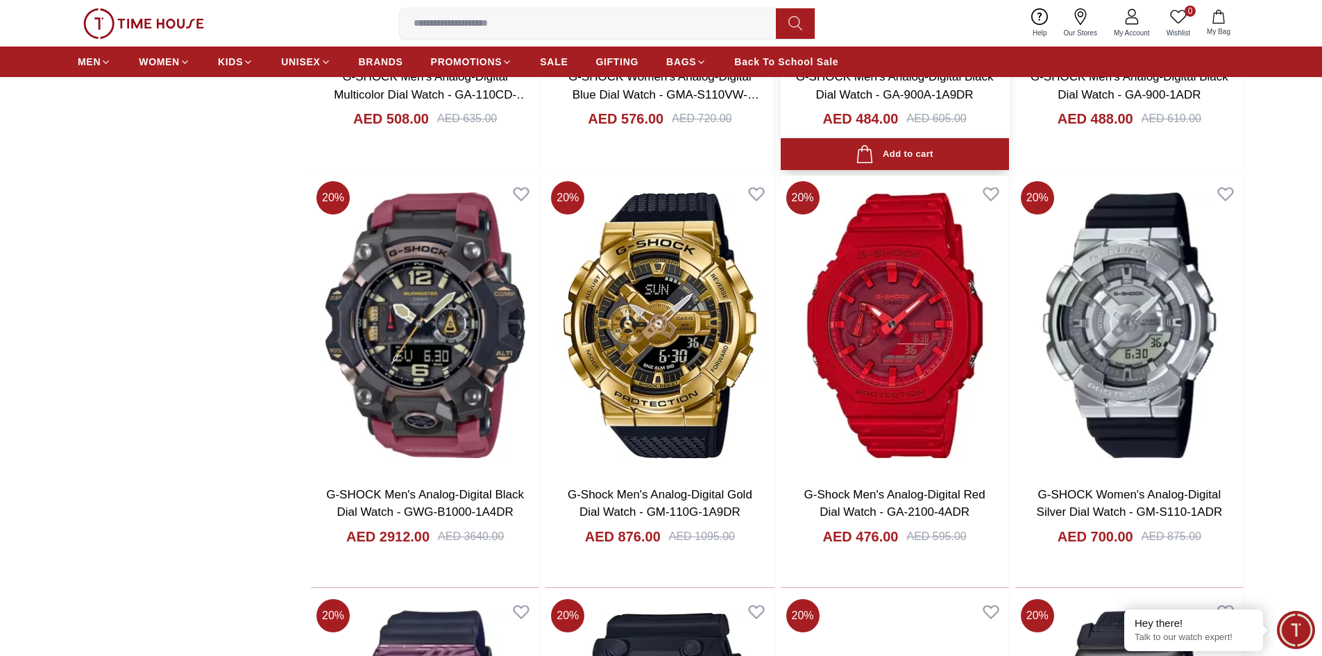
scroll to position [9299, 0]
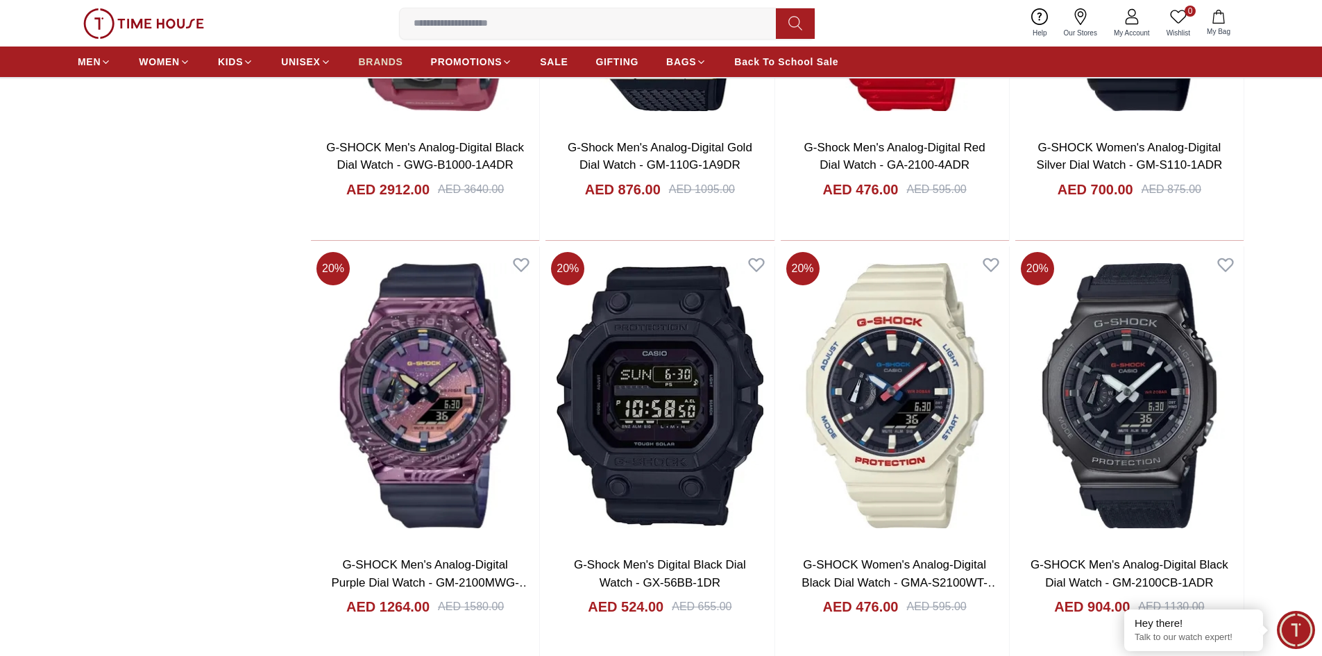
click at [378, 56] on span "BRANDS" at bounding box center [381, 62] width 44 height 14
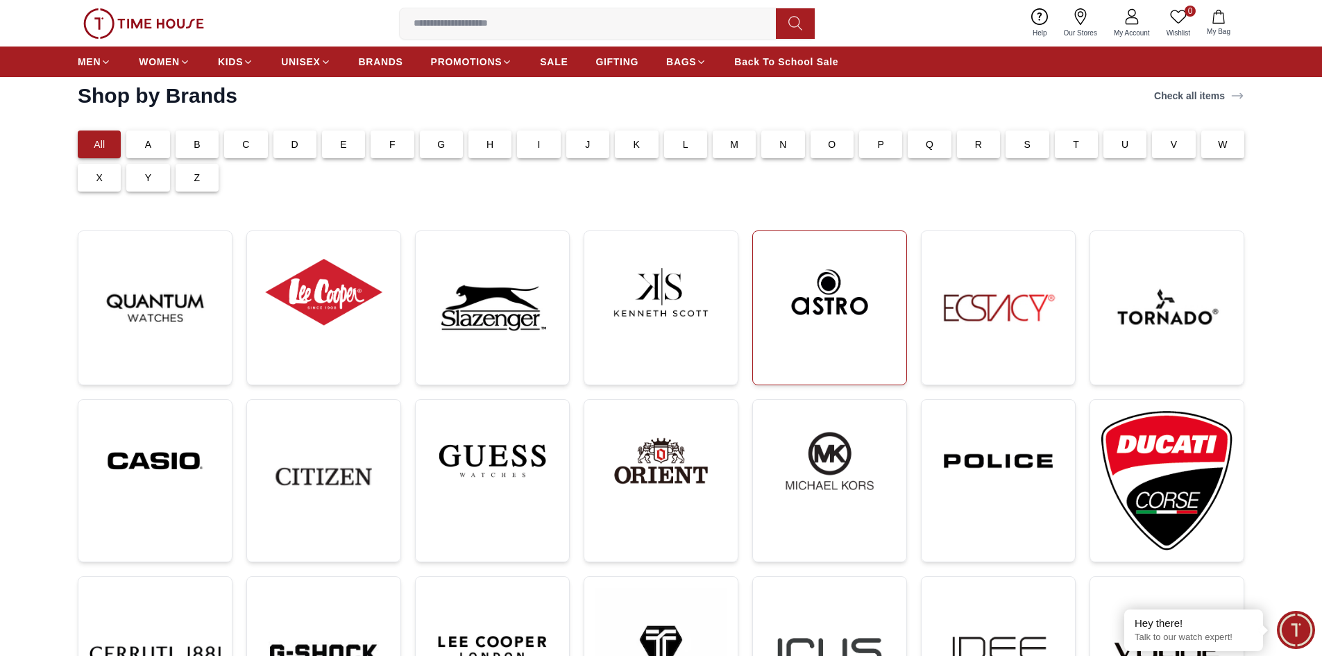
scroll to position [139, 0]
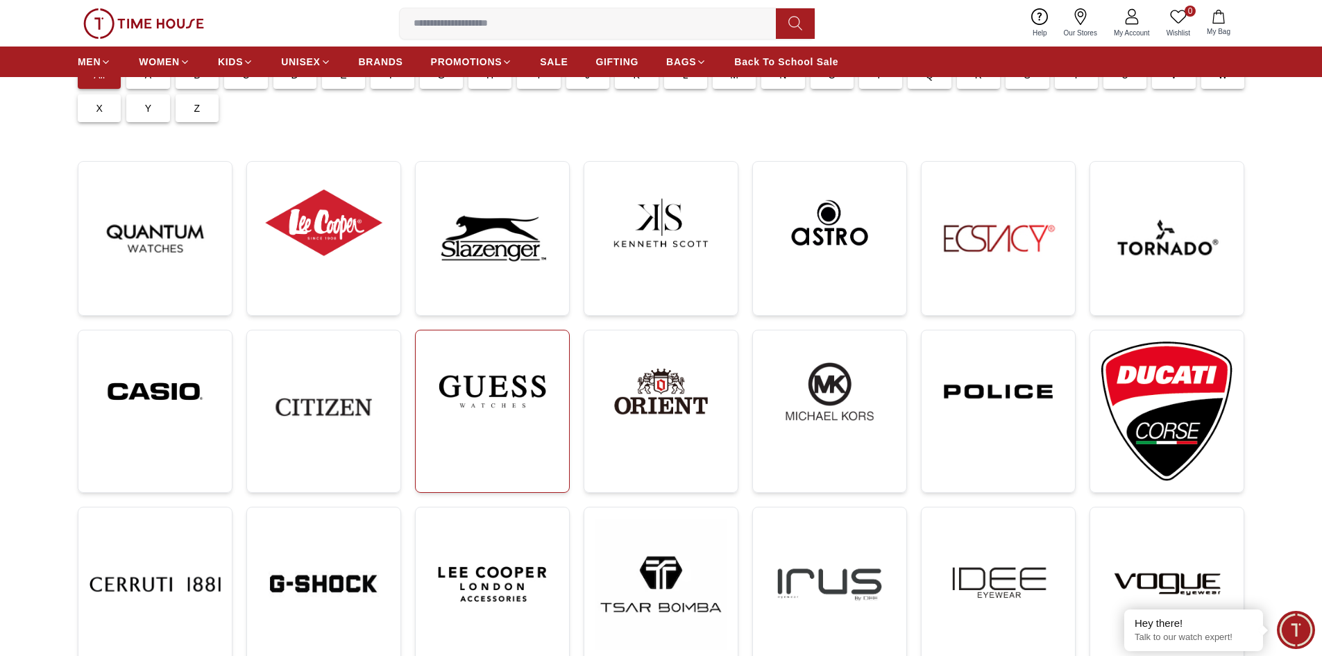
click at [516, 409] on img at bounding box center [492, 391] width 131 height 100
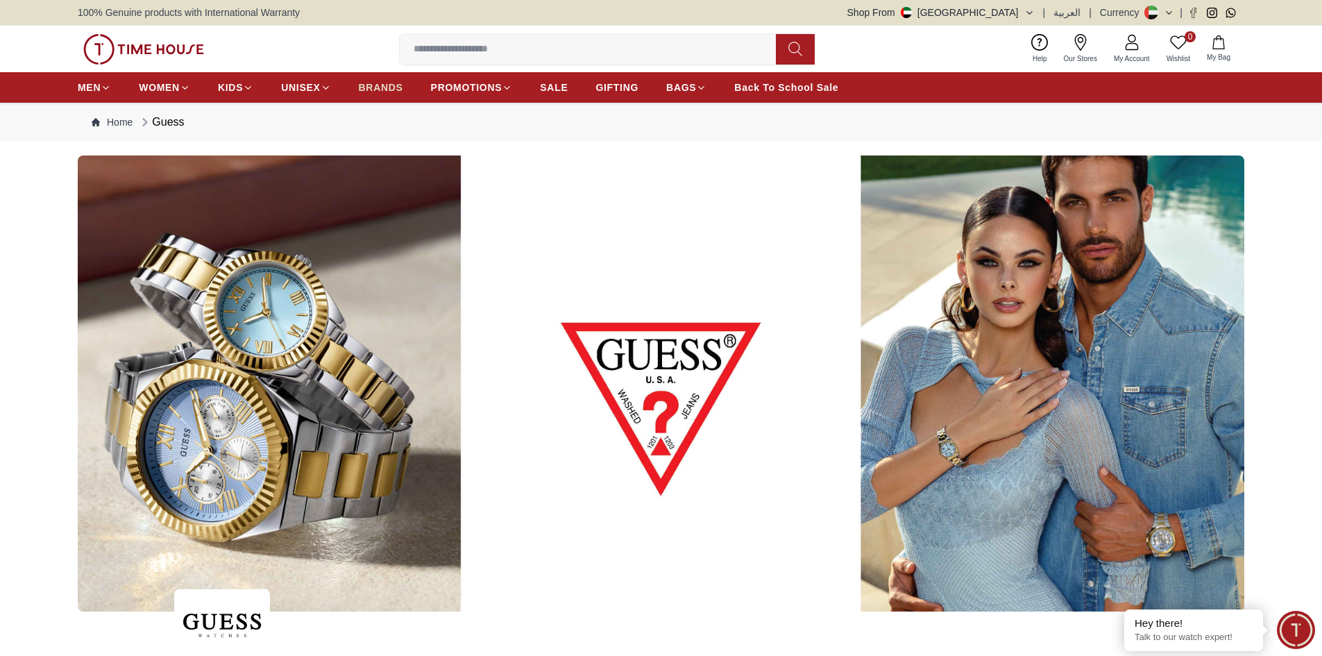
click at [380, 85] on span "BRANDS" at bounding box center [381, 88] width 44 height 14
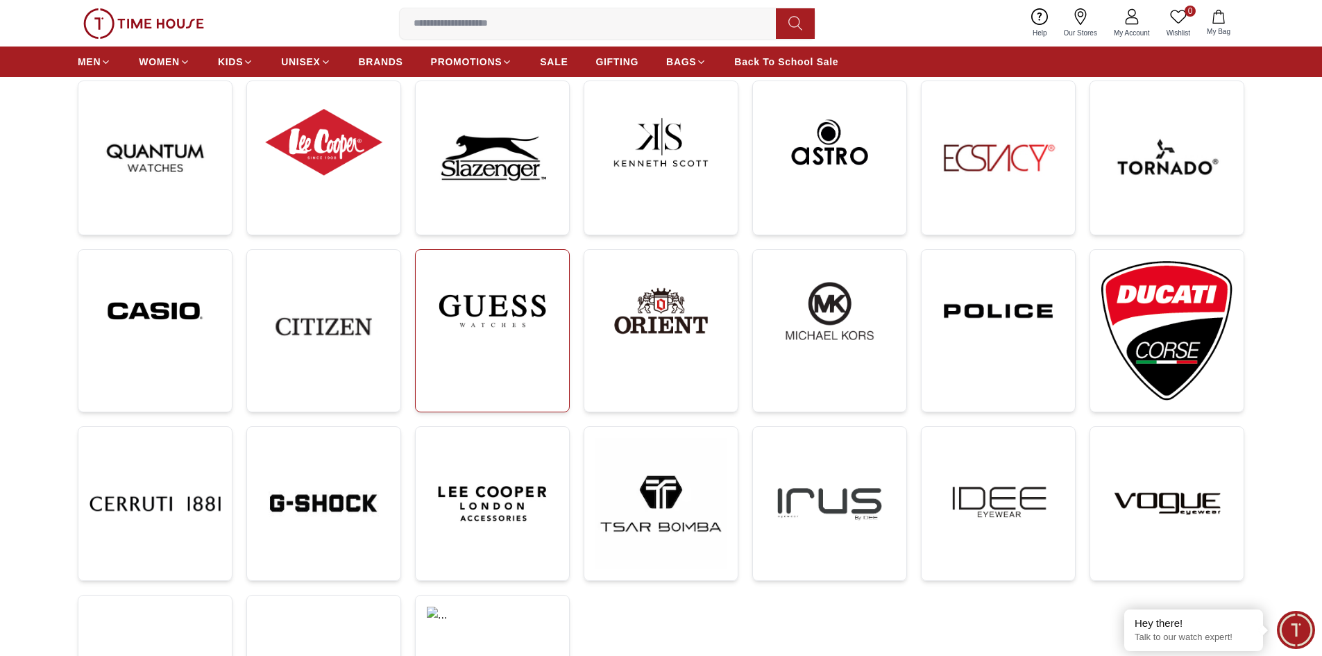
scroll to position [278, 0]
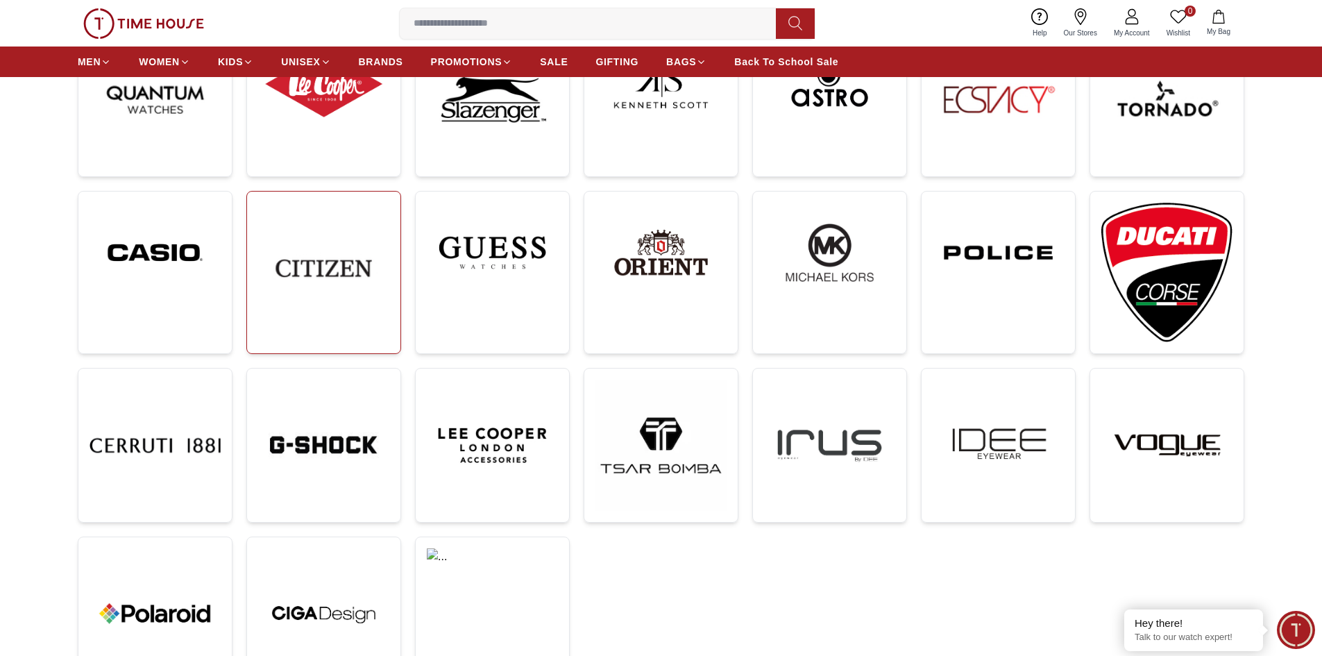
click at [352, 320] on img at bounding box center [323, 268] width 131 height 131
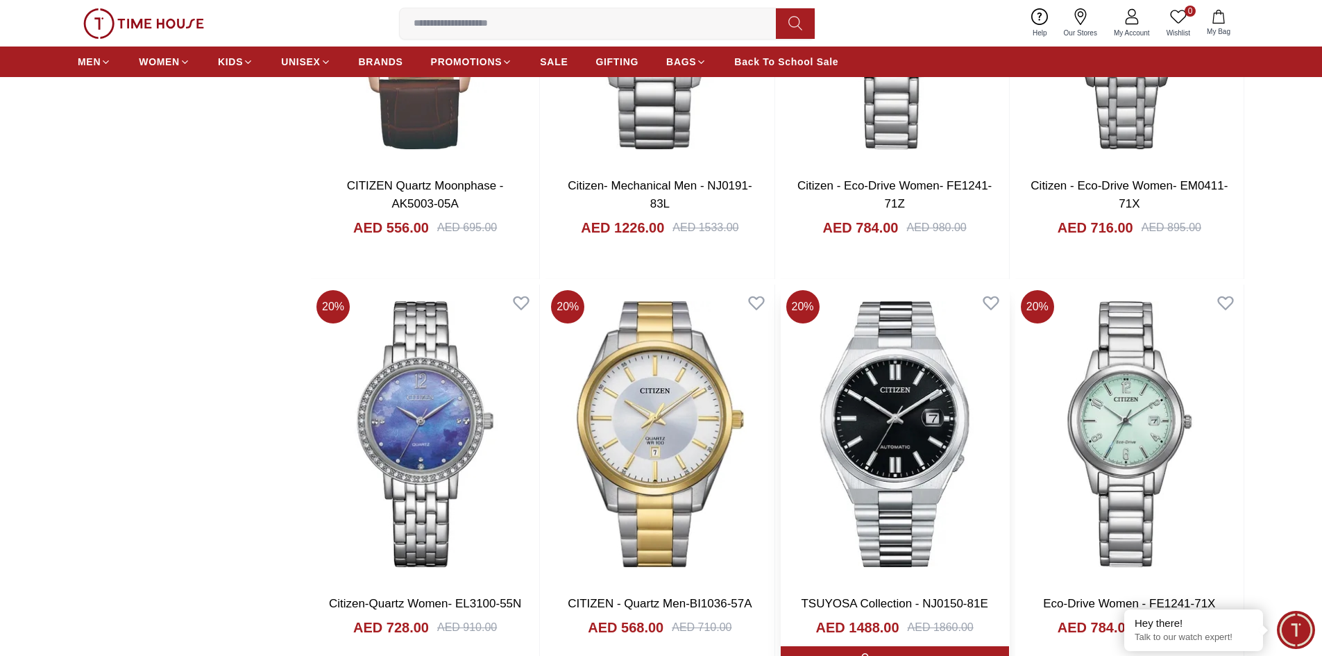
scroll to position [2498, 0]
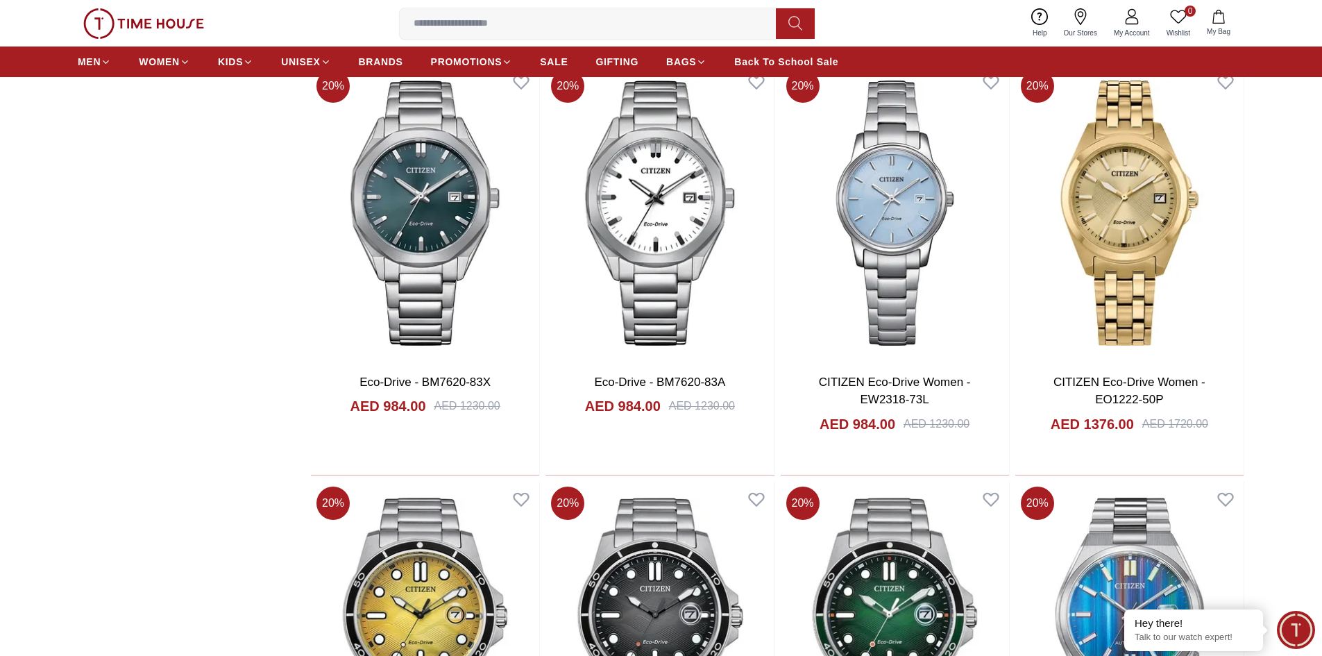
scroll to position [3401, 0]
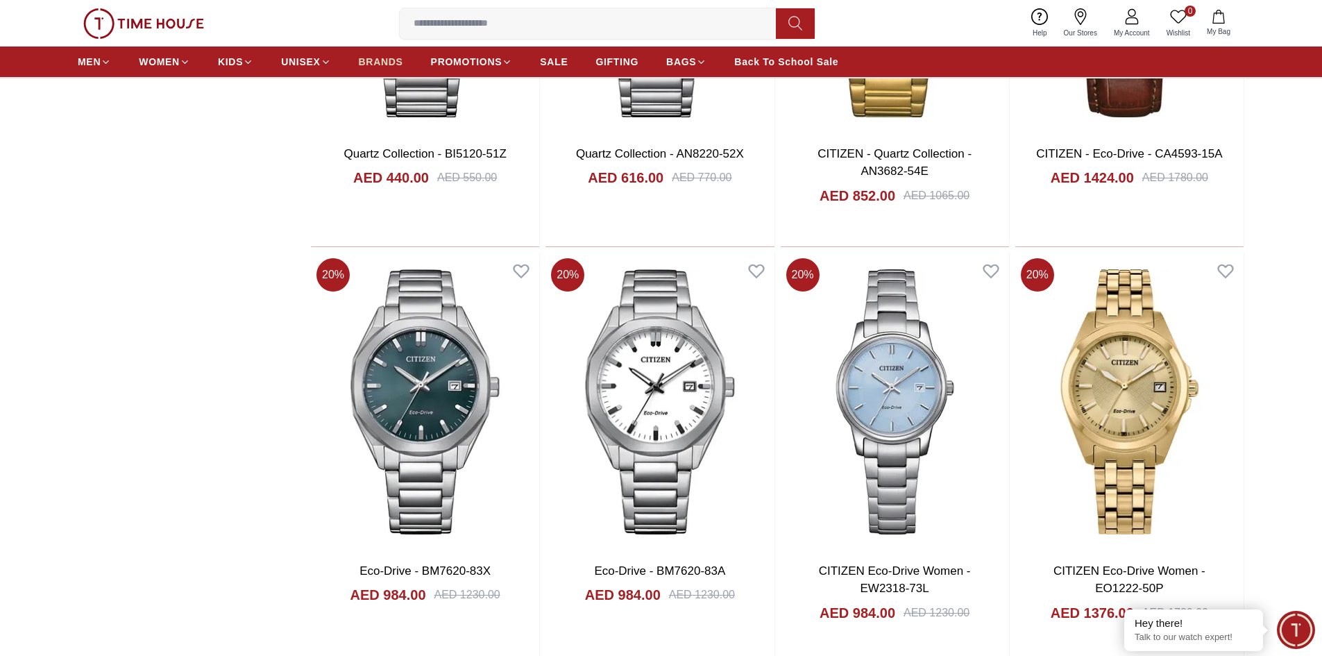
click at [373, 60] on span "BRANDS" at bounding box center [381, 62] width 44 height 14
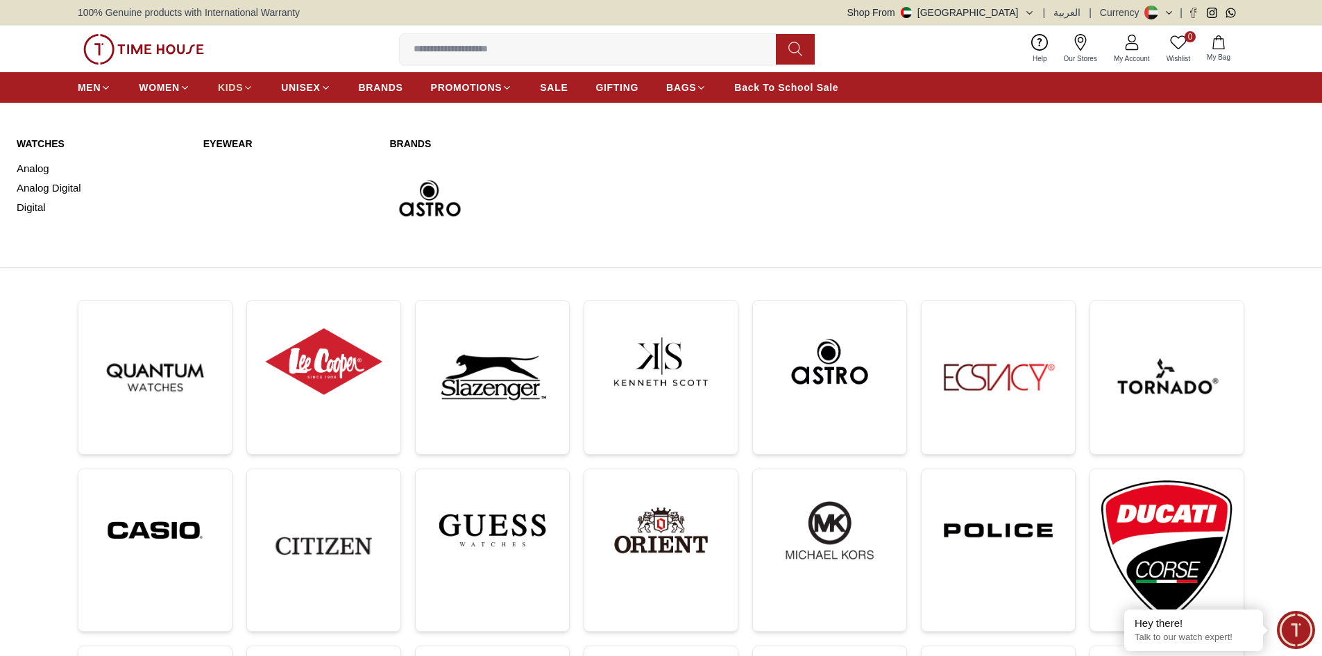
click at [235, 93] on span "KIDS" at bounding box center [230, 88] width 25 height 14
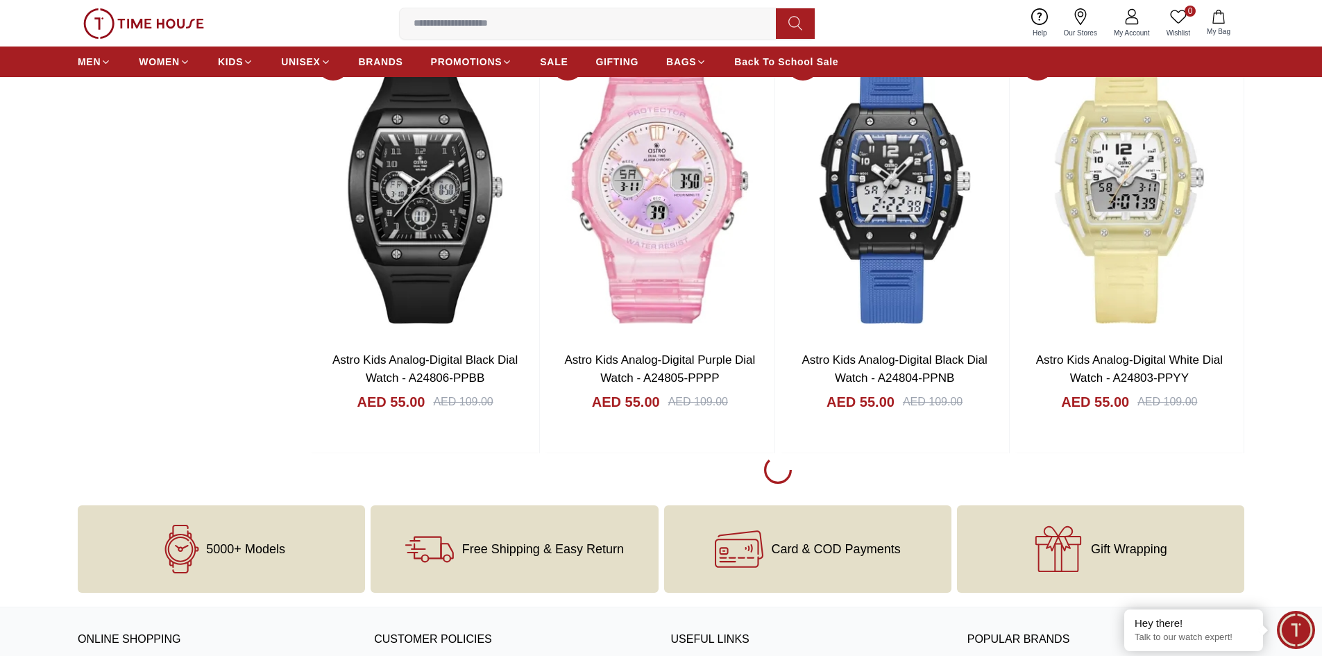
scroll to position [1874, 0]
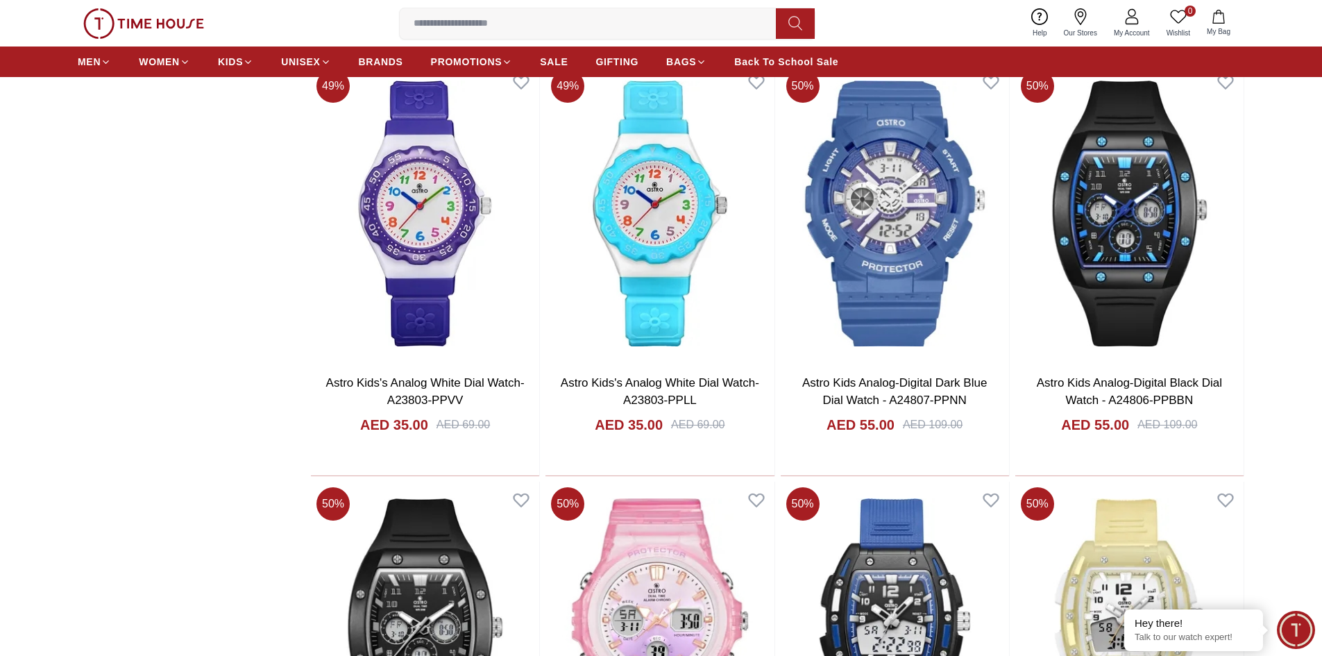
scroll to position [1180, 0]
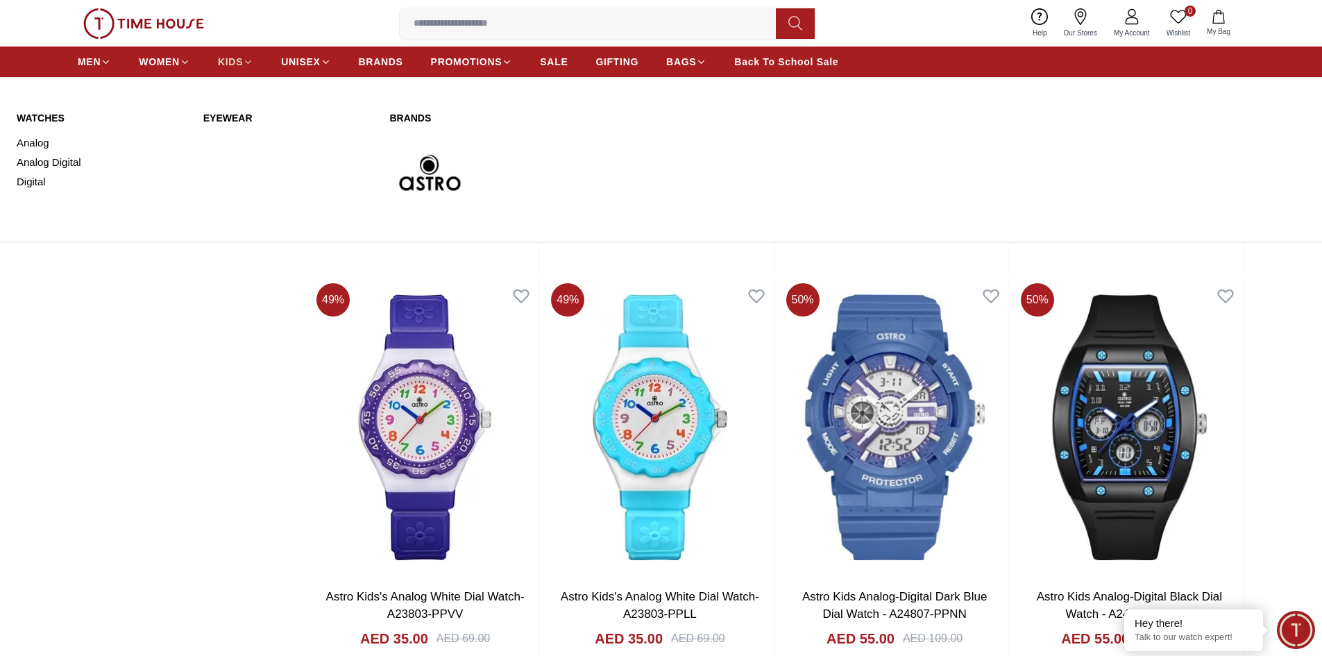
click at [223, 59] on span "KIDS" at bounding box center [230, 62] width 25 height 14
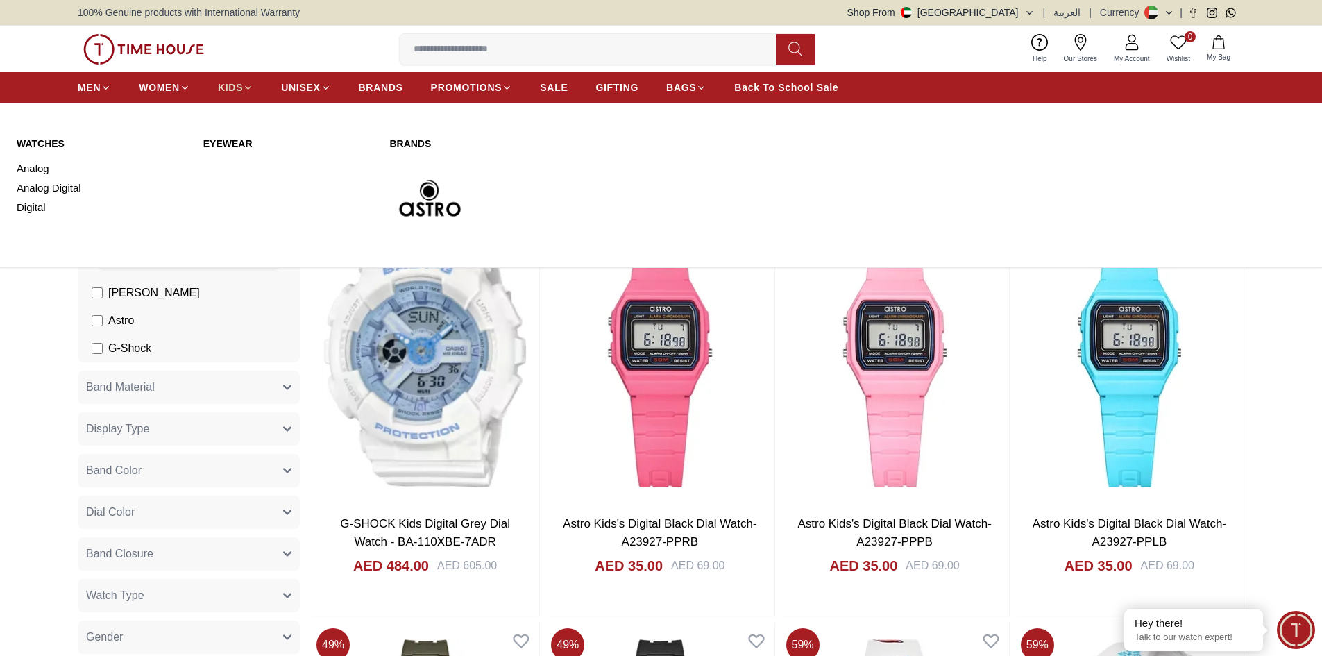
click at [230, 93] on span "KIDS" at bounding box center [230, 88] width 25 height 14
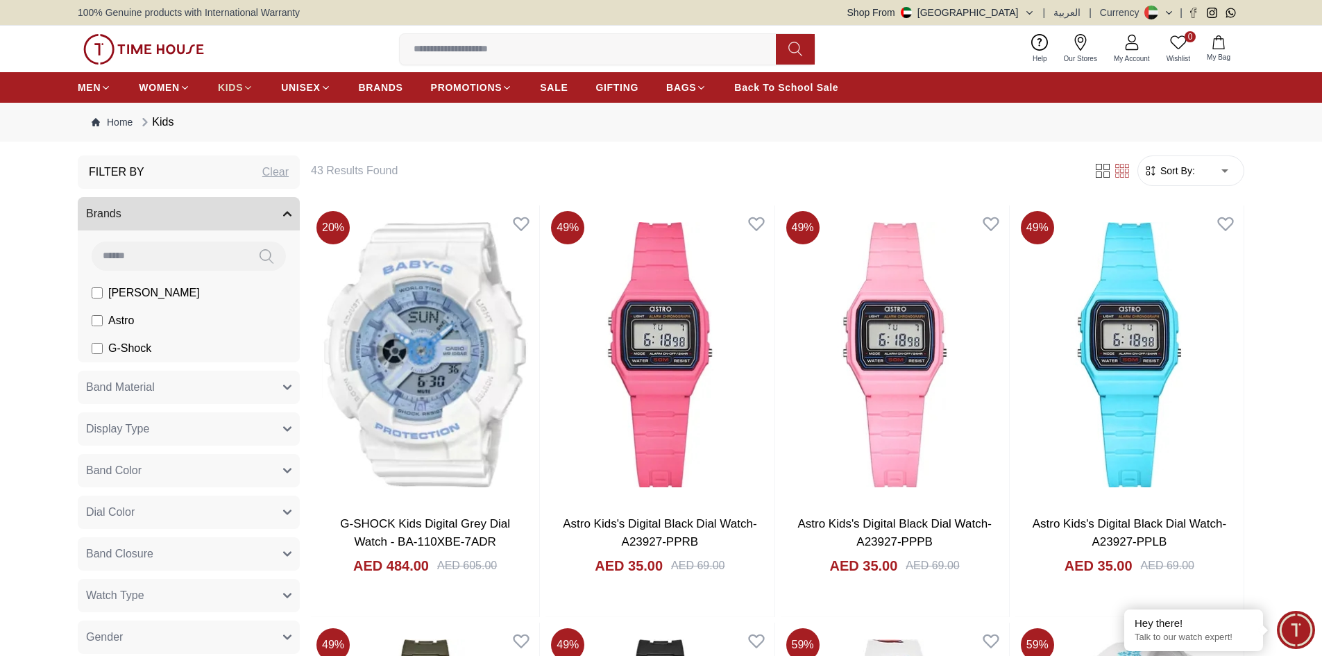
click at [230, 90] on span "KIDS" at bounding box center [230, 88] width 25 height 14
click at [137, 299] on span "[PERSON_NAME]" at bounding box center [154, 293] width 92 height 17
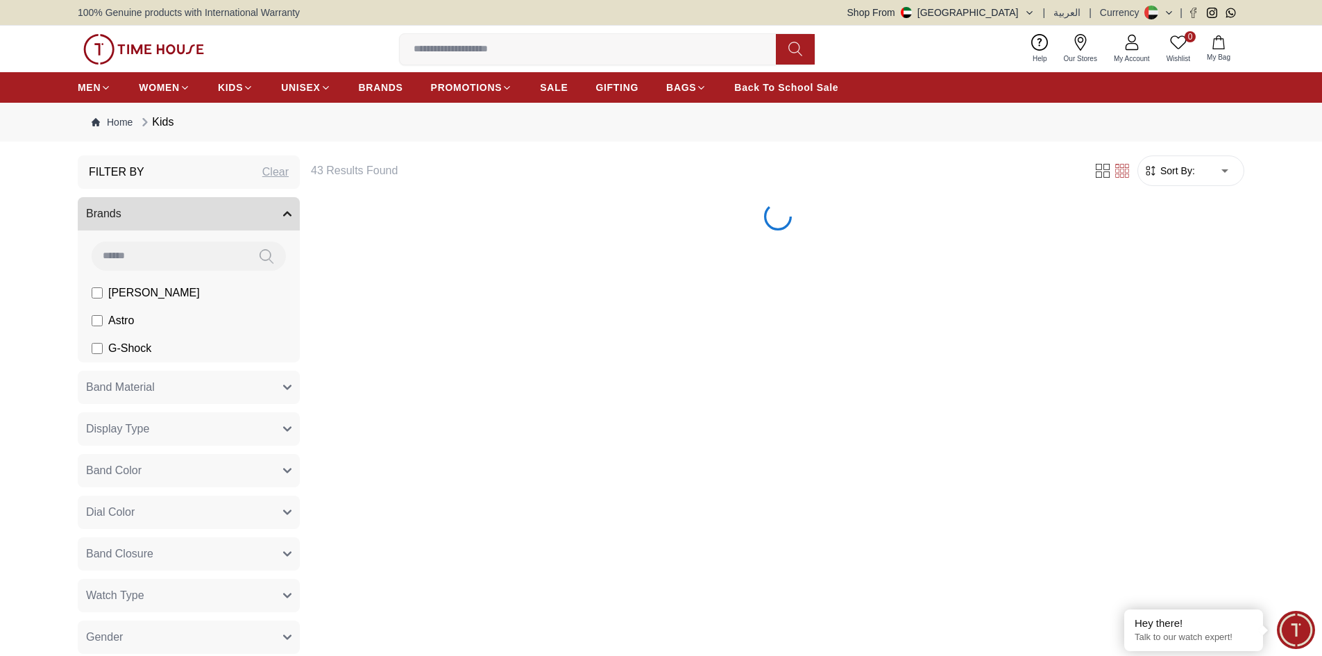
click at [112, 322] on span "Astro" at bounding box center [121, 320] width 26 height 17
click at [103, 341] on label "G-Shock" at bounding box center [122, 348] width 60 height 17
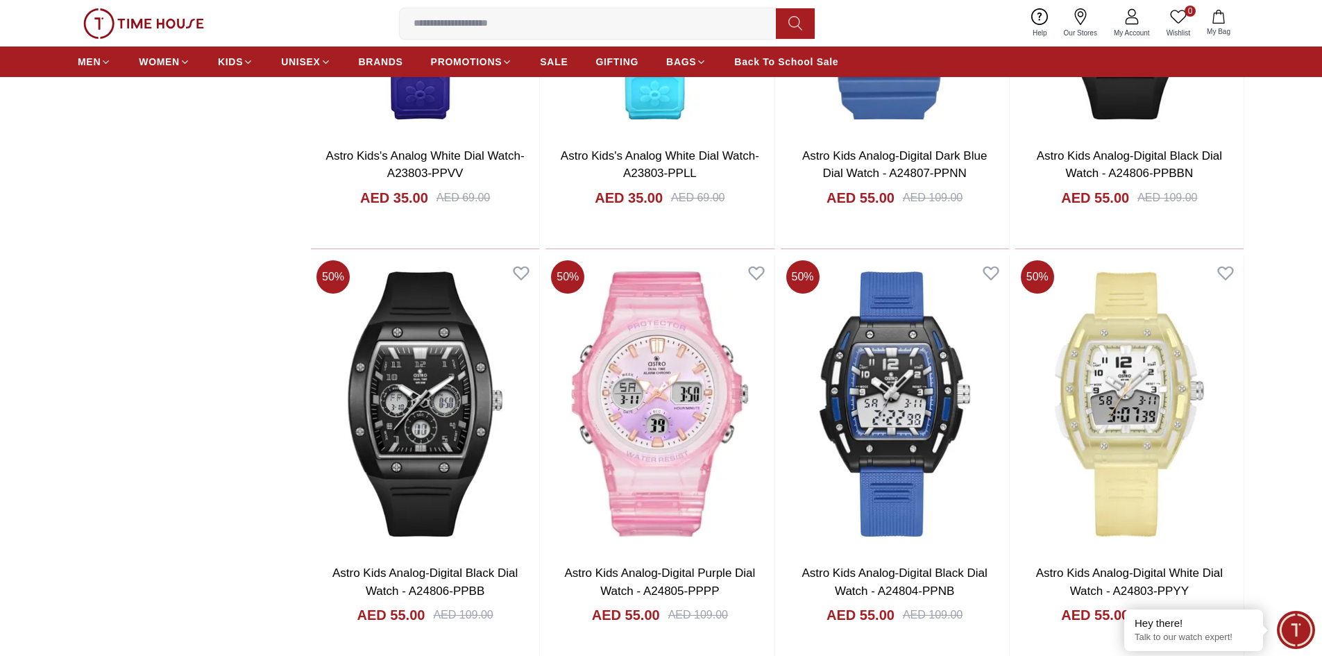
scroll to position [1666, 0]
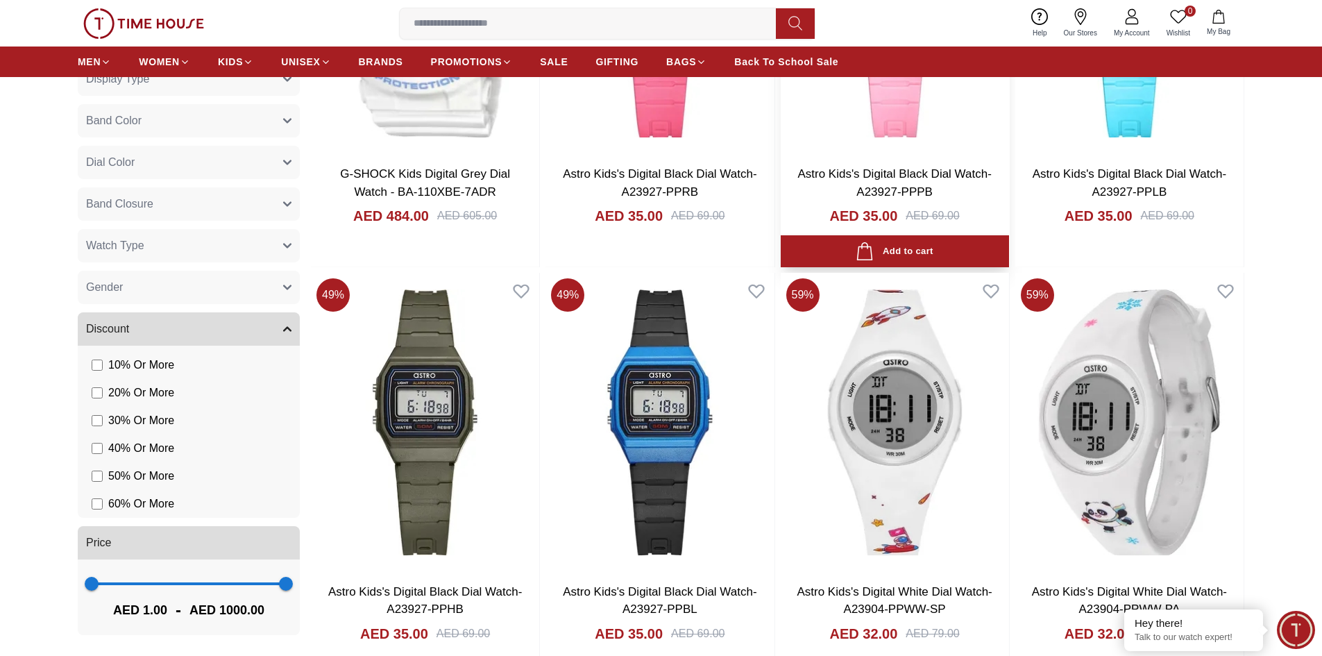
scroll to position [149, 0]
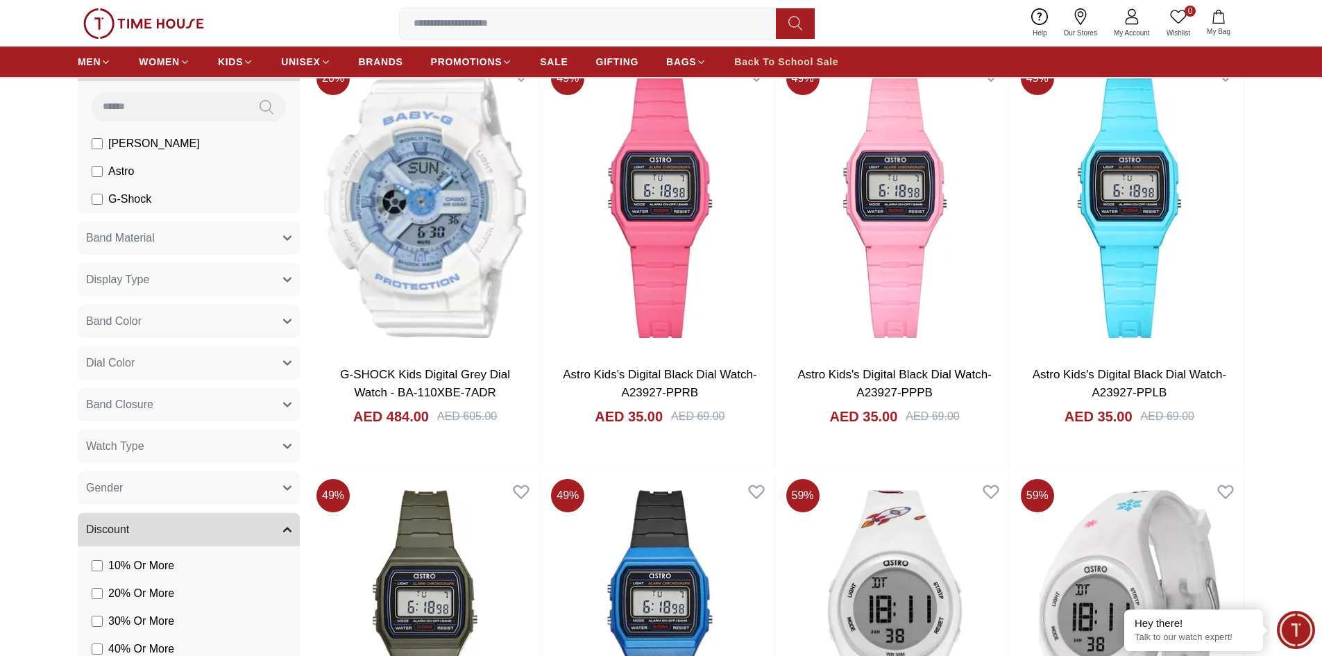
click at [780, 55] on link "Back To School Sale" at bounding box center [786, 61] width 104 height 25
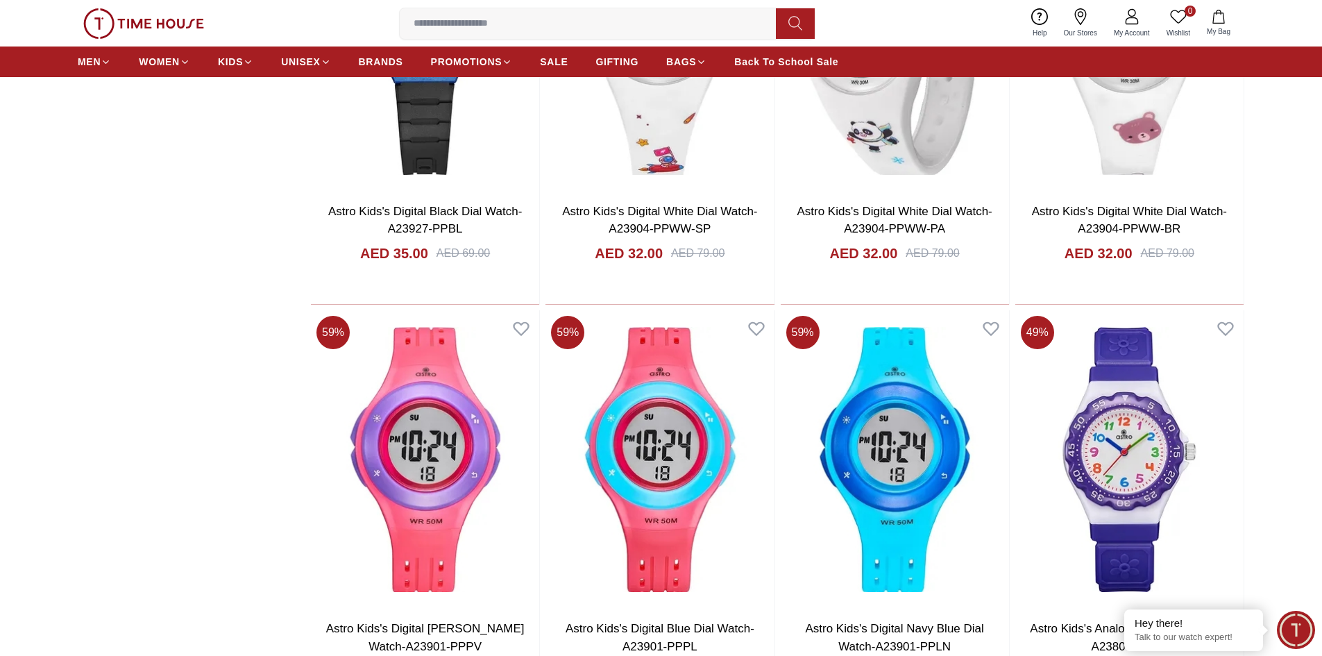
scroll to position [1735, 0]
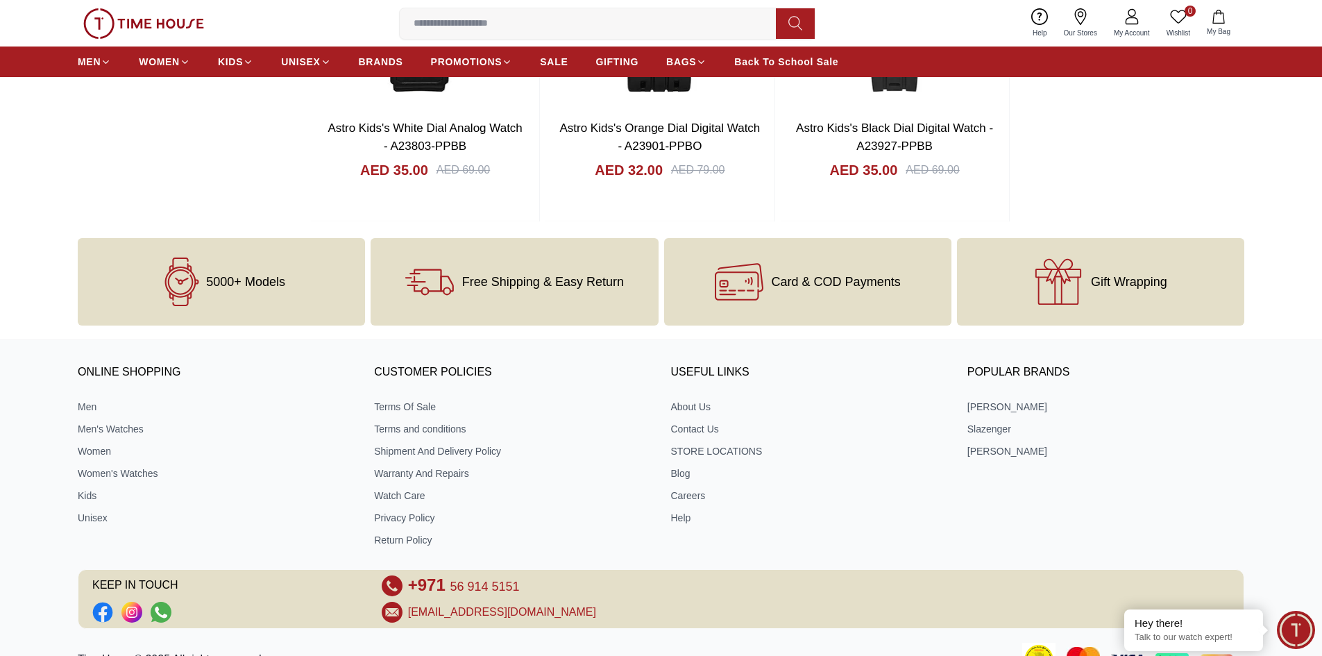
scroll to position [5066, 0]
